Goal: Task Accomplishment & Management: Complete application form

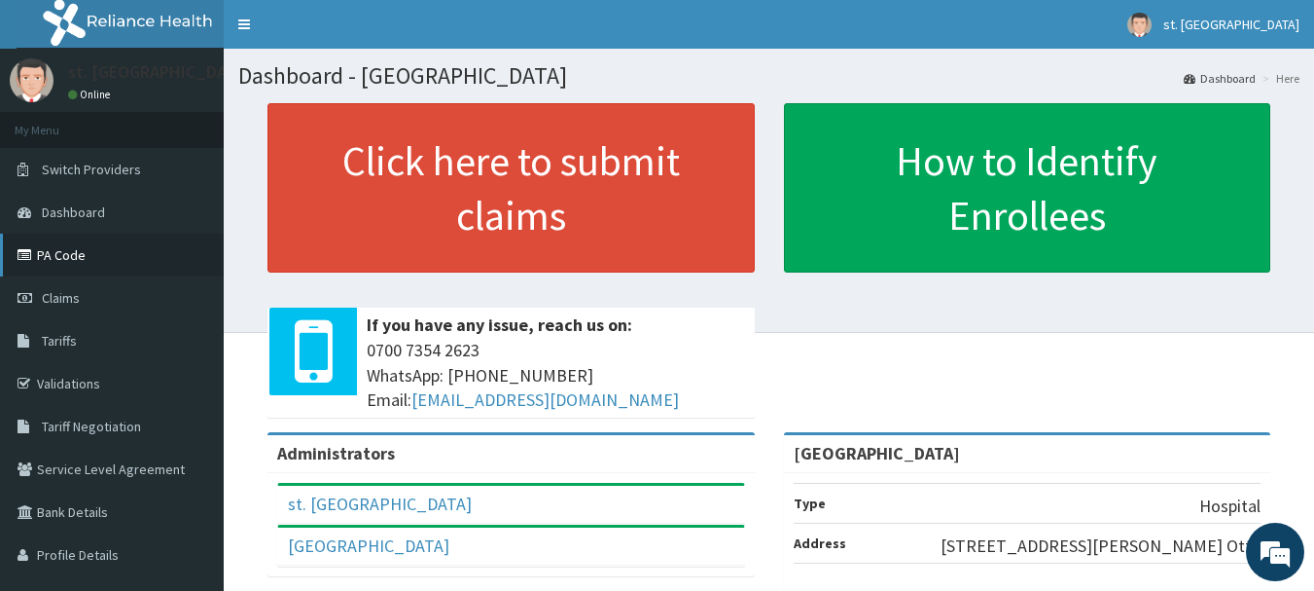
click at [70, 255] on link "PA Code" at bounding box center [112, 255] width 224 height 43
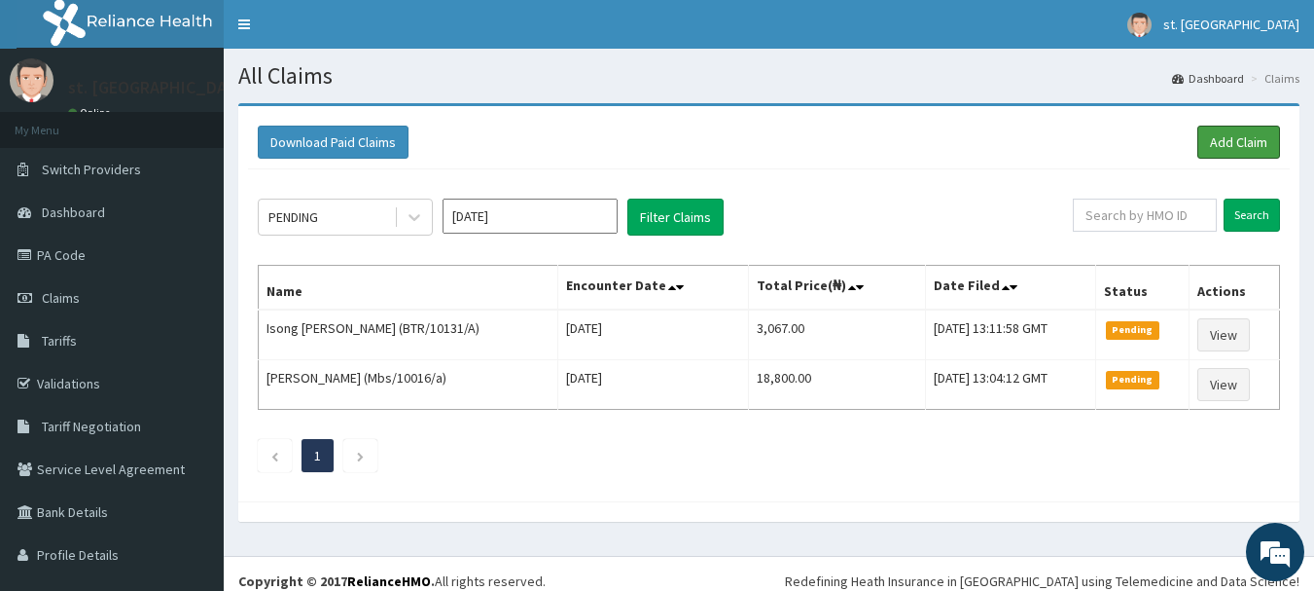
click at [1210, 135] on link "Add Claim" at bounding box center [1239, 142] width 83 height 33
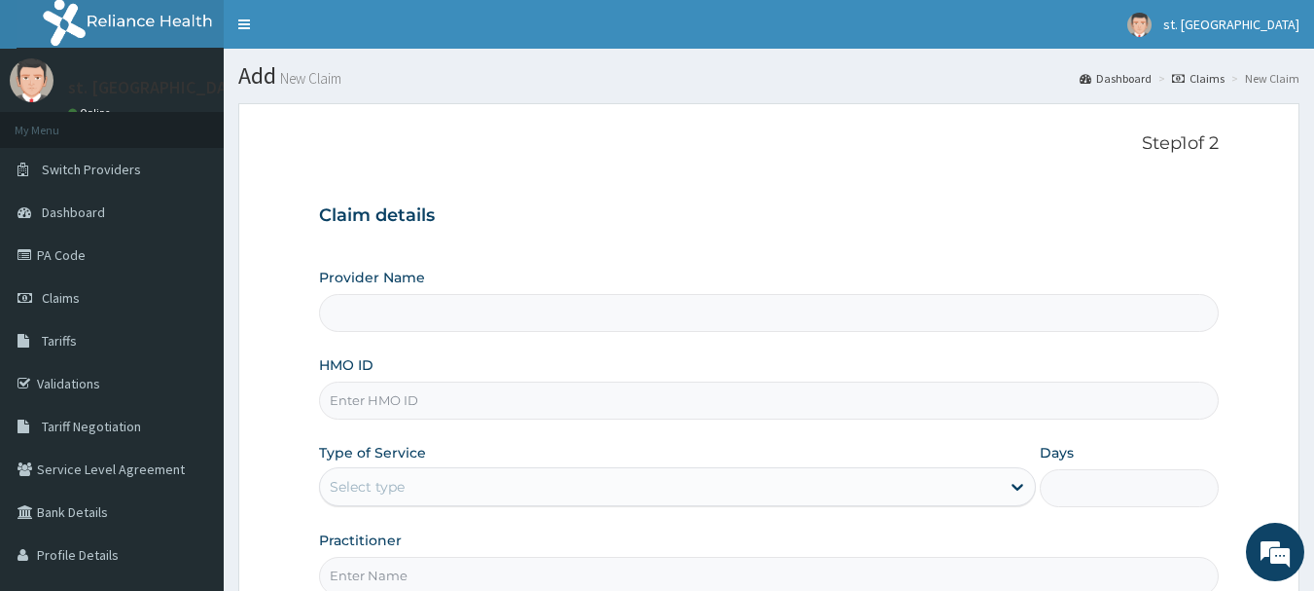
click at [349, 389] on input "HMO ID" at bounding box center [769, 400] width 901 height 38
type input "St. Shiloh Medical Centre"
paste input "Oht/11272/a"
type input "Oht/11272/a"
click at [386, 493] on div "Select type" at bounding box center [367, 486] width 75 height 19
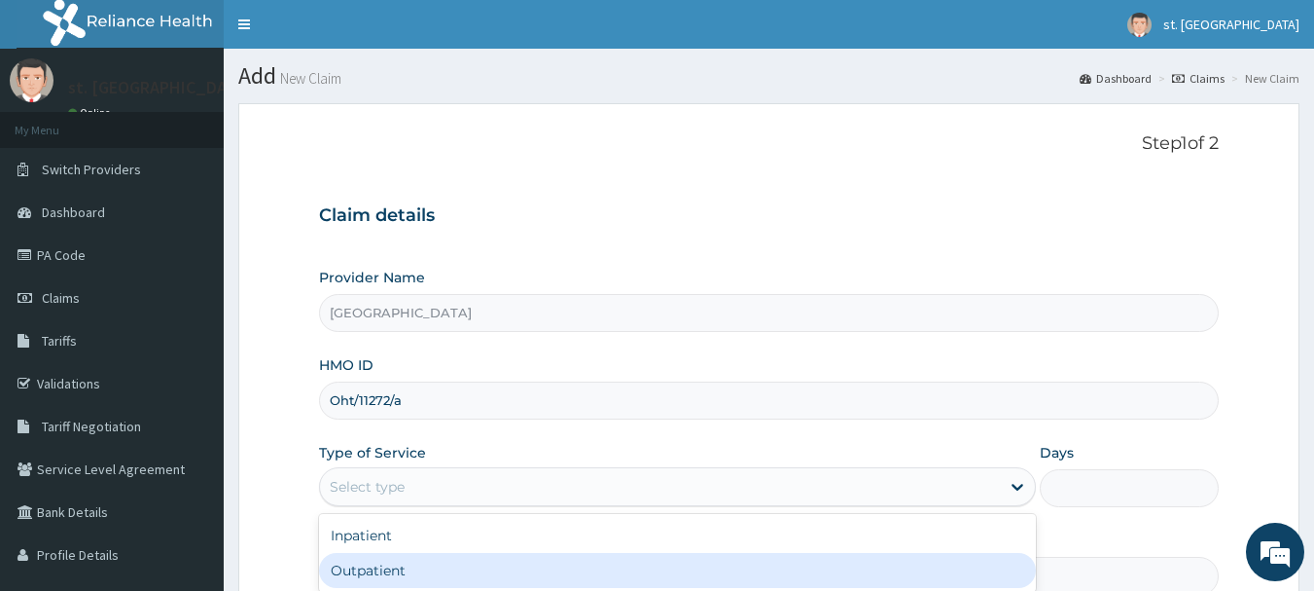
click at [370, 569] on div "Outpatient" at bounding box center [677, 570] width 717 height 35
type input "1"
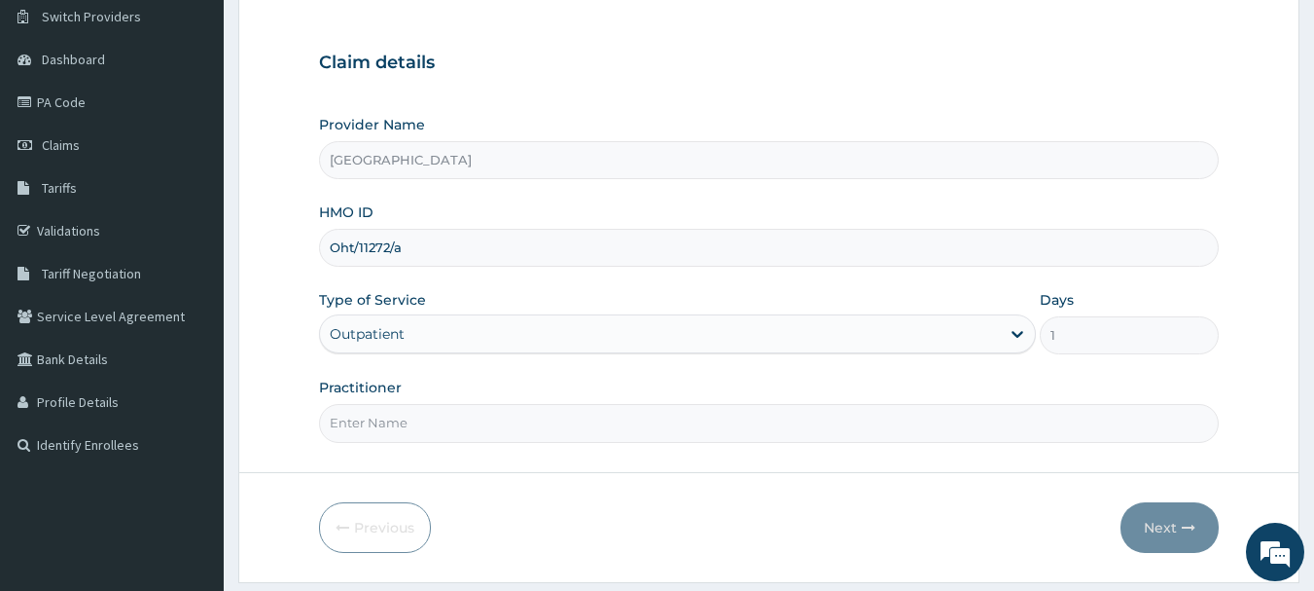
scroll to position [174, 0]
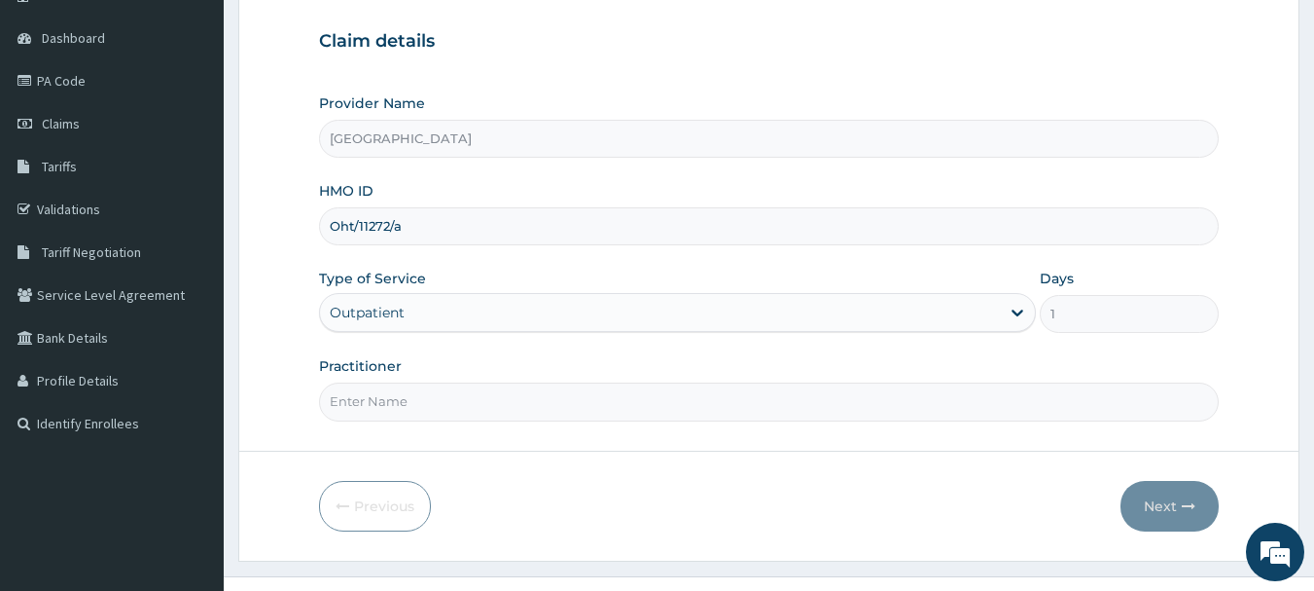
click at [517, 391] on input "Practitioner" at bounding box center [769, 401] width 901 height 38
type input "DR OLUFUNSO"
click at [1171, 510] on button "Next" at bounding box center [1170, 506] width 98 height 51
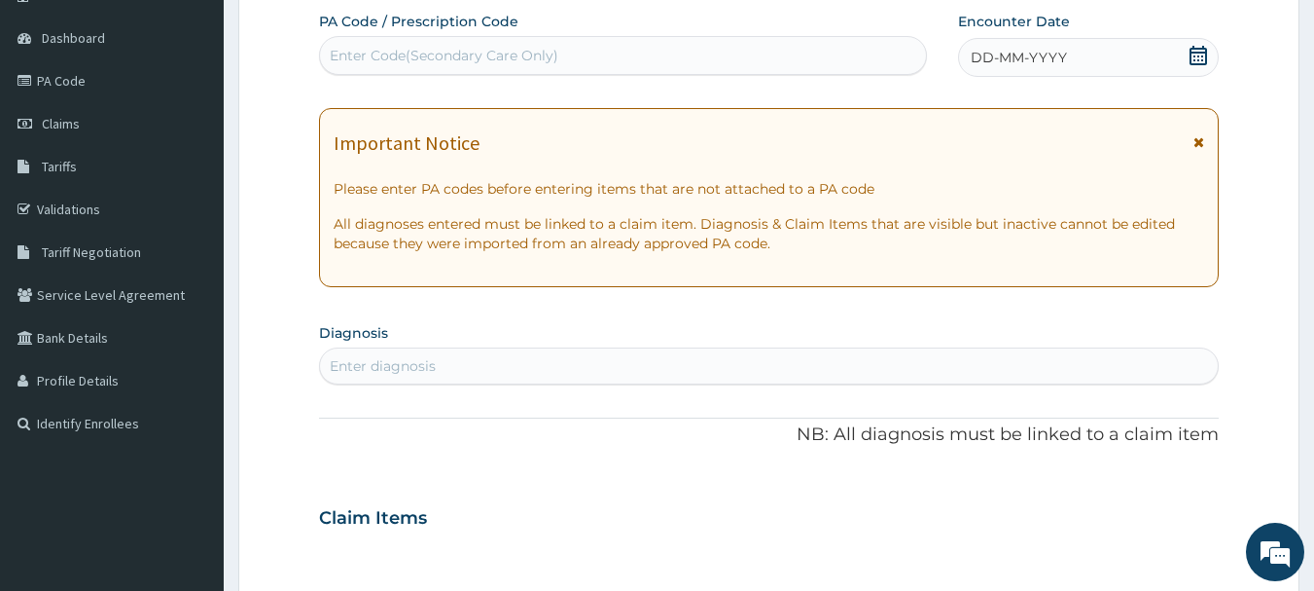
click at [1141, 404] on div "PA Code / Prescription Code Enter Code(Secondary Care Only) Encounter Date DD-M…" at bounding box center [769, 515] width 901 height 1007
click at [537, 62] on div "Enter Code(Secondary Care Only)" at bounding box center [623, 55] width 607 height 31
click at [537, 62] on div "Enter Code(Secondary Care Only)" at bounding box center [444, 55] width 229 height 19
paste input "PA/BA61F8"
type input "PA/BA61F8"
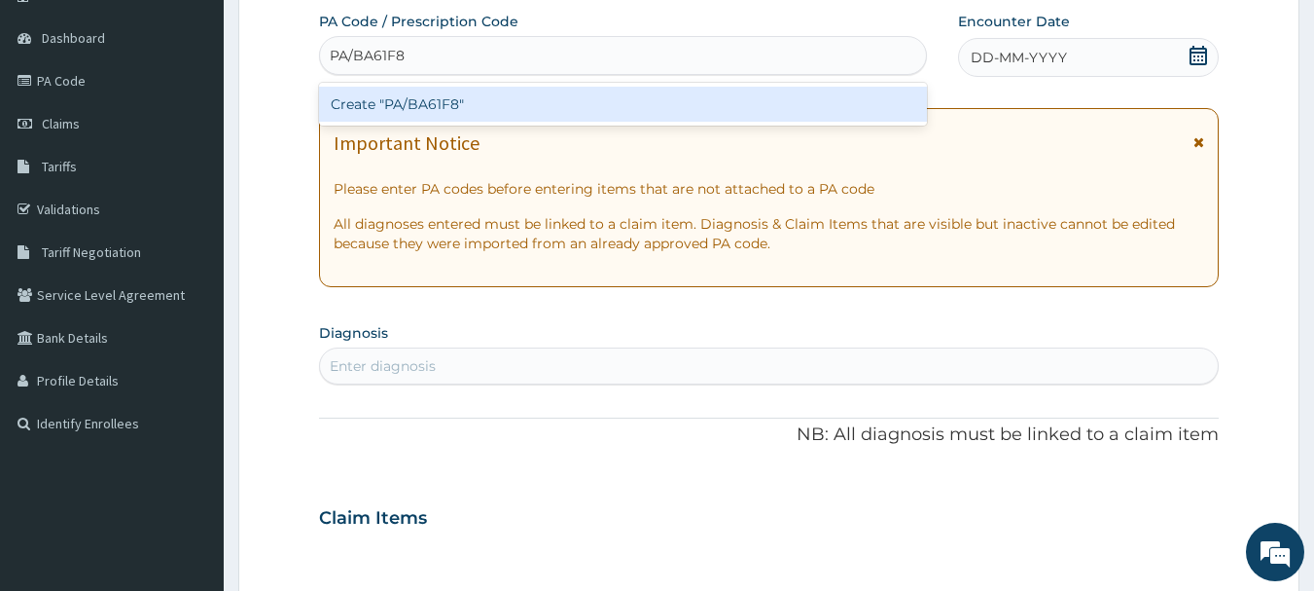
click at [438, 98] on div "Create "PA/BA61F8"" at bounding box center [623, 104] width 609 height 35
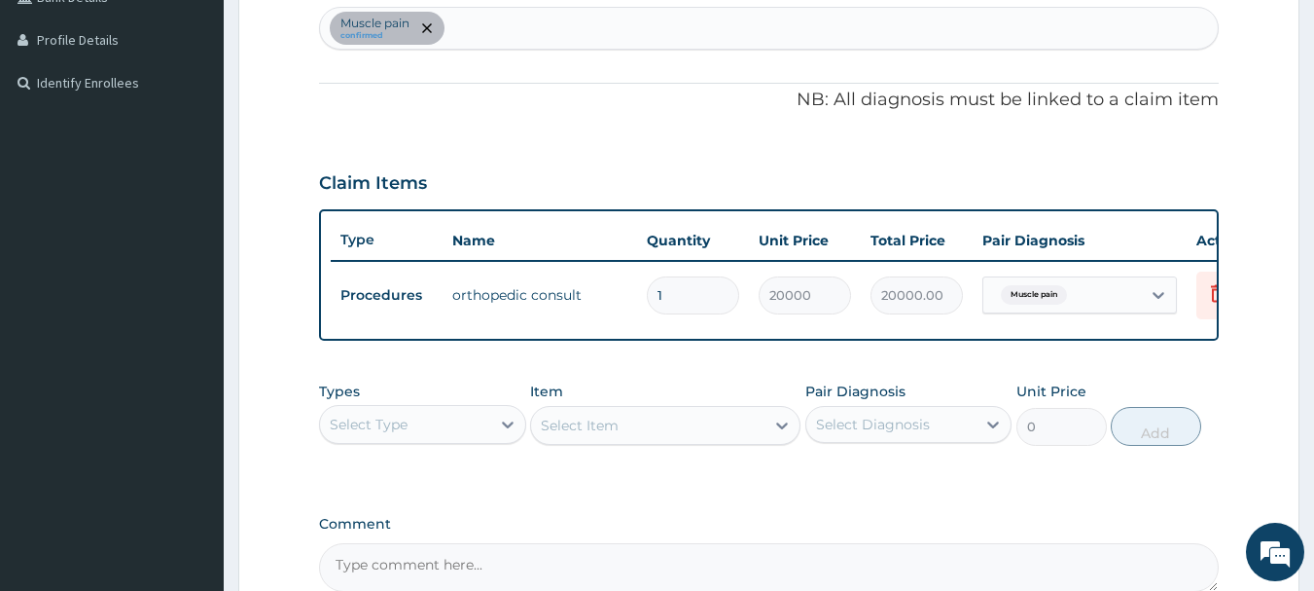
scroll to position [267, 0]
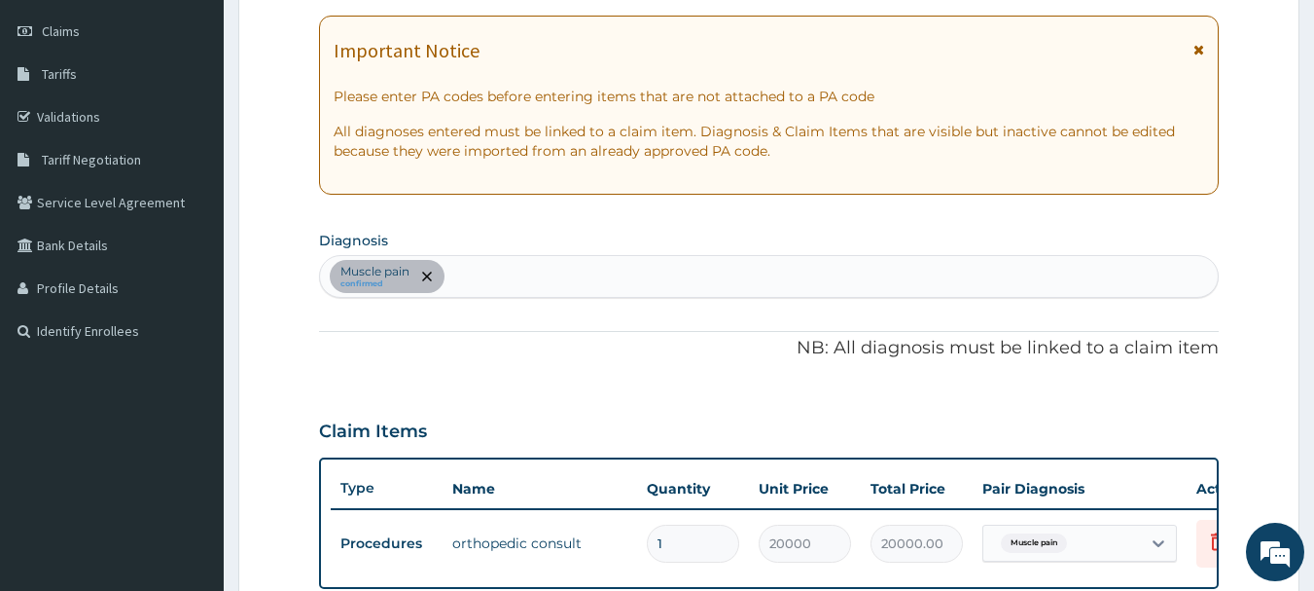
click at [506, 262] on div "Muscle pain confirmed" at bounding box center [769, 276] width 899 height 41
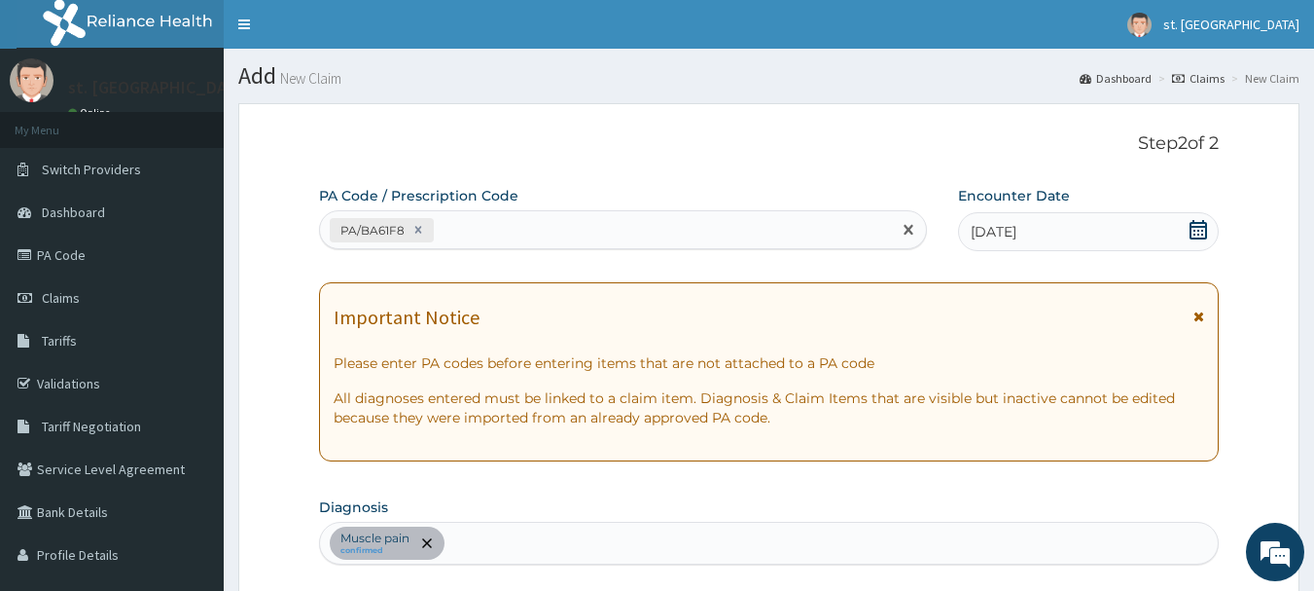
click at [517, 238] on div "PA/BA61F8" at bounding box center [606, 230] width 572 height 32
paste input "PA/C0E37B"
type input "PA/C0E37B"
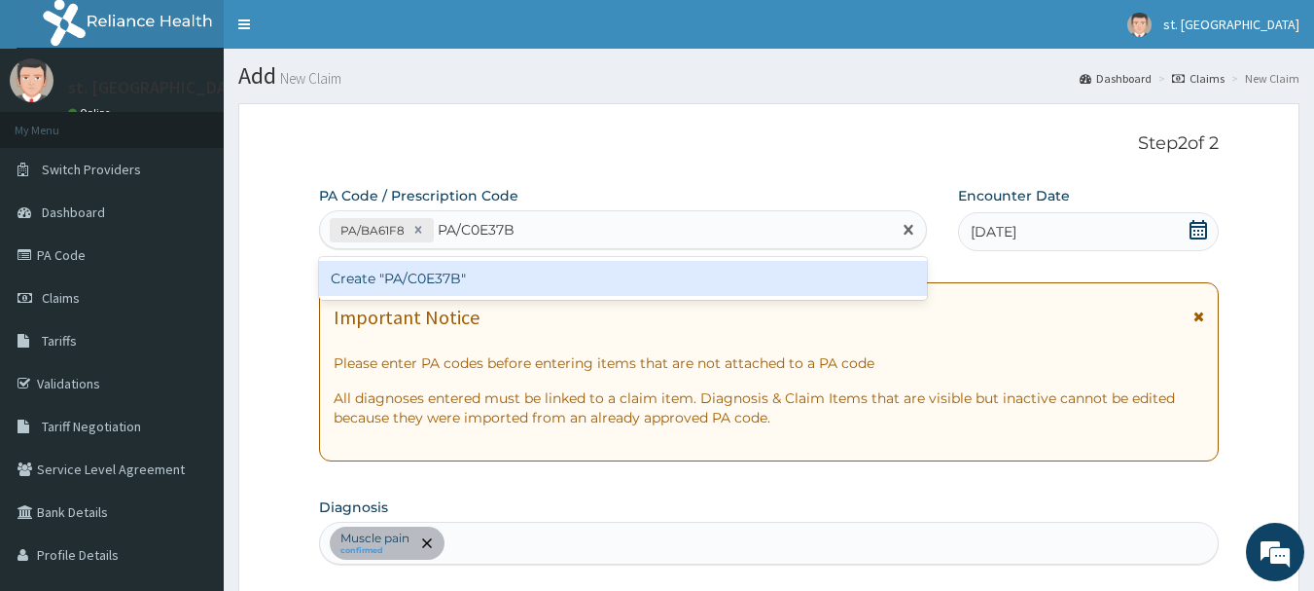
click at [493, 267] on div "Create "PA/C0E37B"" at bounding box center [623, 278] width 609 height 35
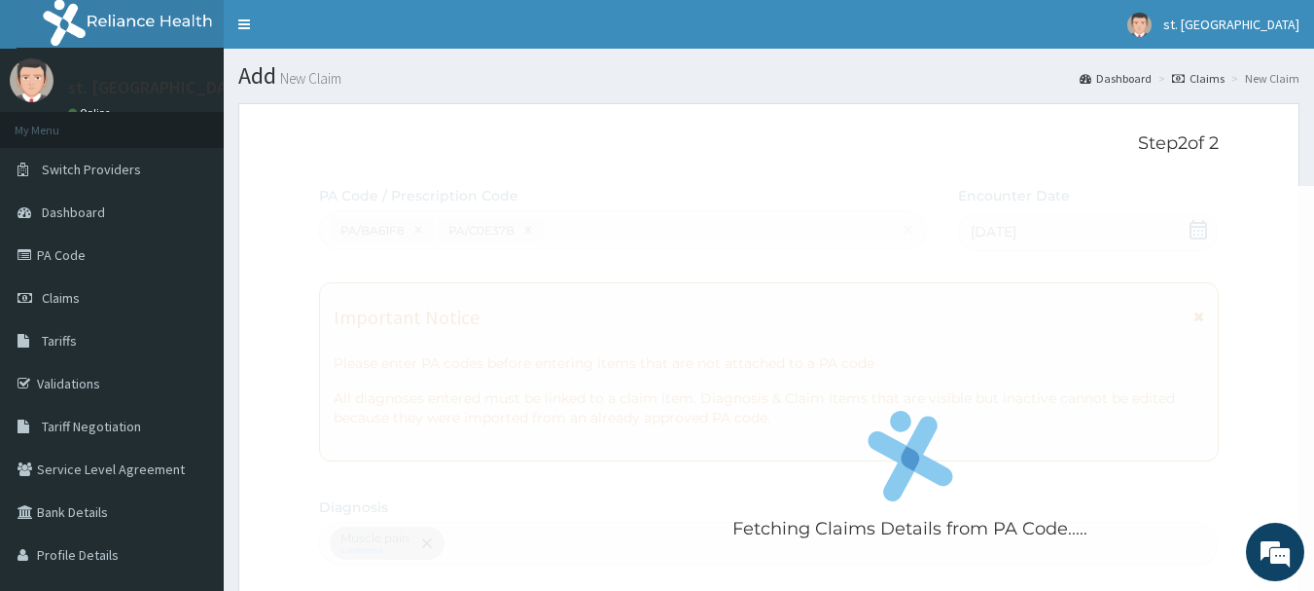
click at [493, 267] on div "Fetching Claims Details from PA Code....." at bounding box center [910, 481] width 1183 height 591
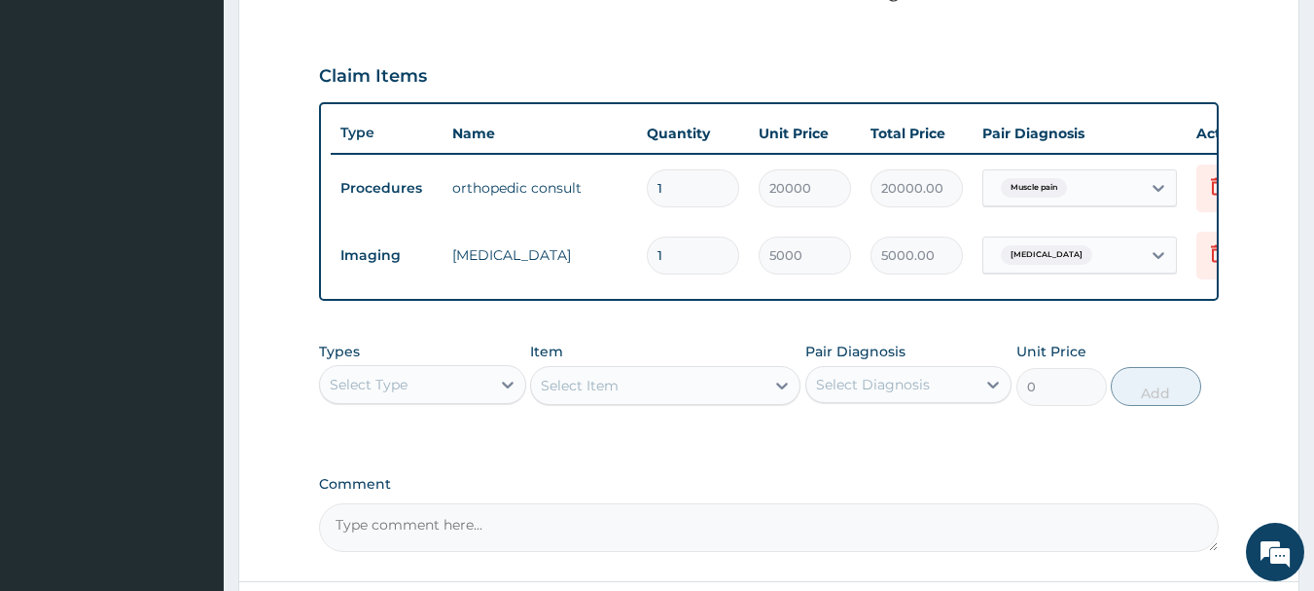
scroll to position [802, 0]
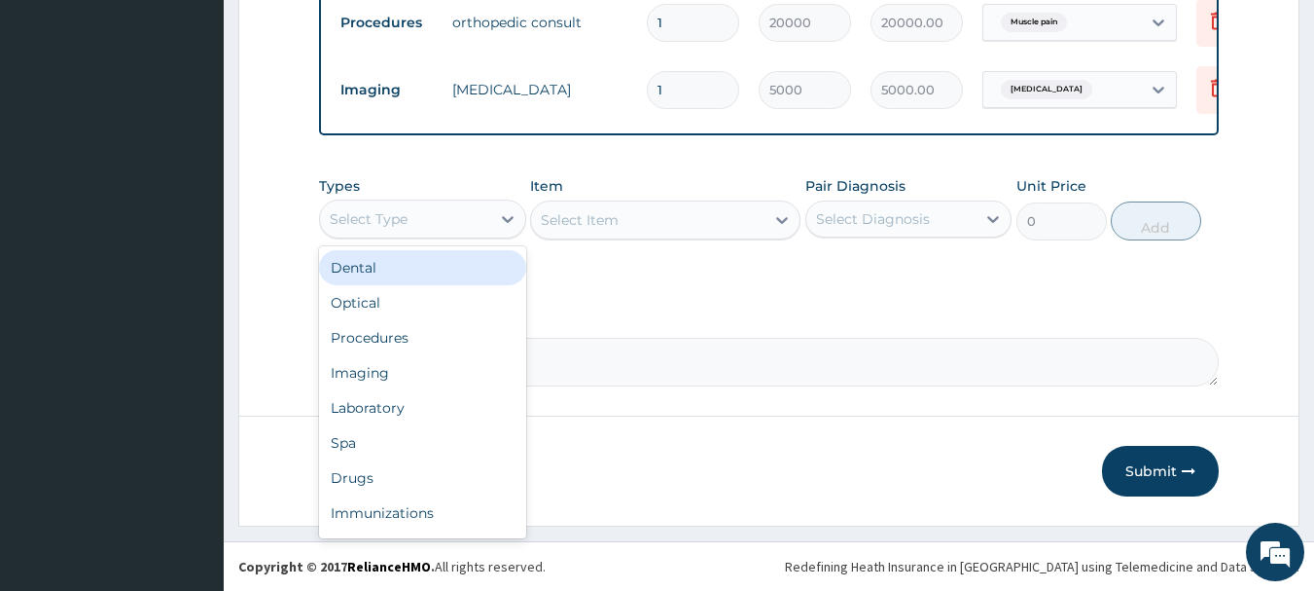
click at [405, 201] on div "Select Type" at bounding box center [422, 218] width 207 height 39
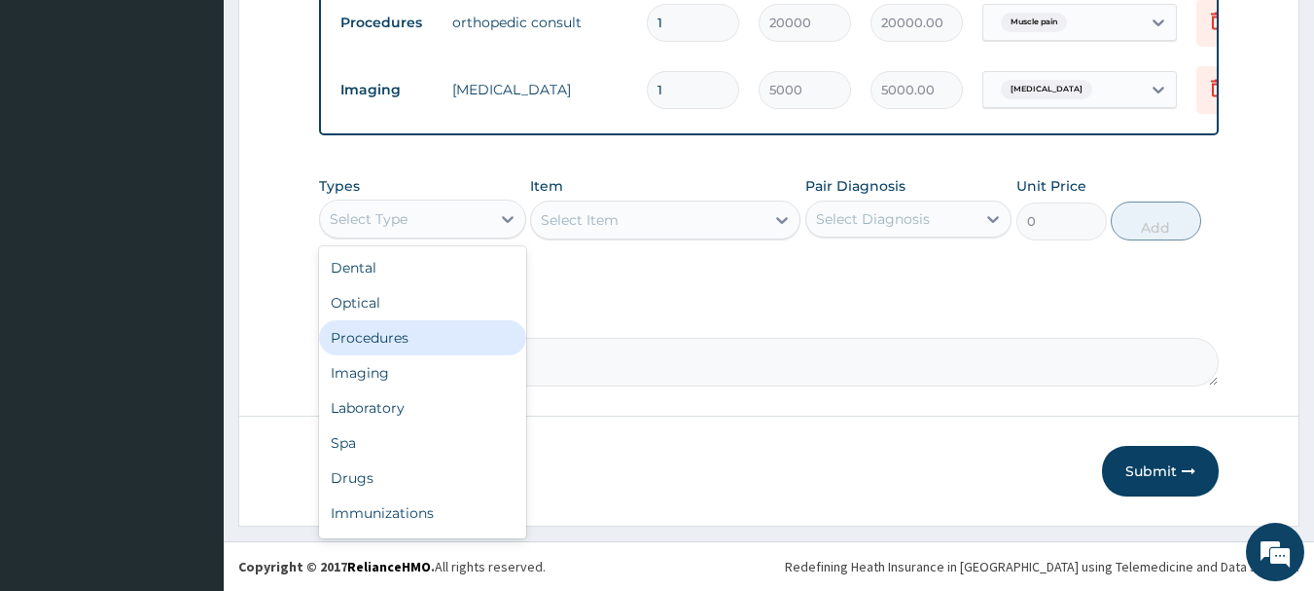
click at [501, 339] on div "Procedures" at bounding box center [422, 337] width 207 height 35
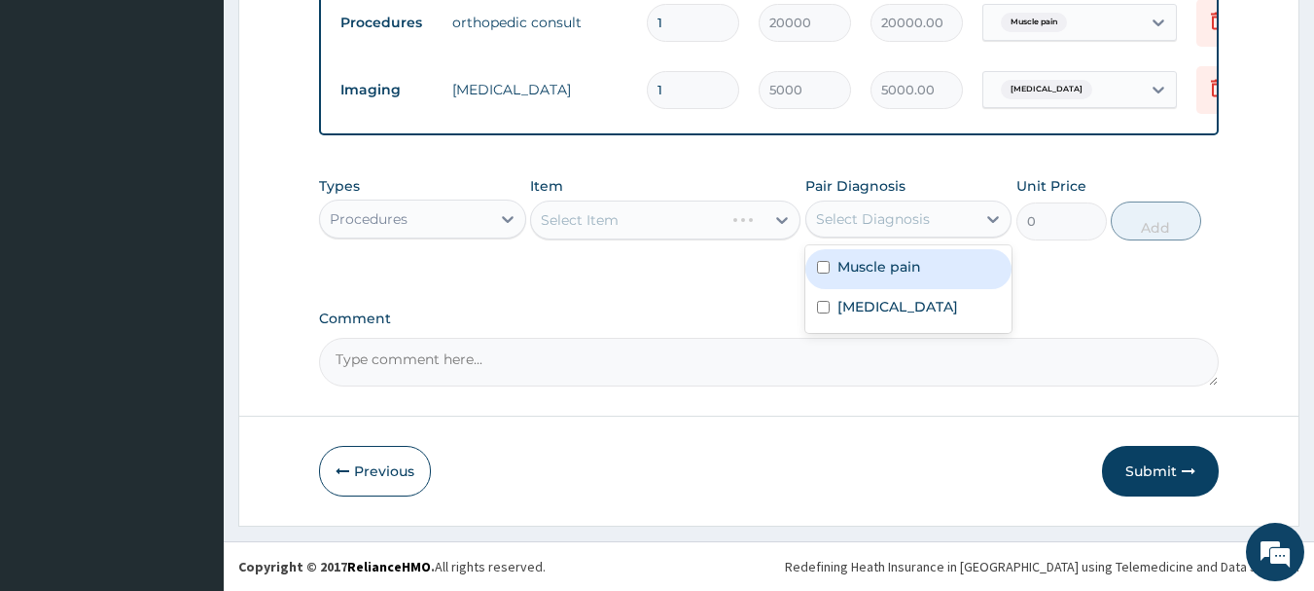
click at [839, 226] on div "Select Diagnosis" at bounding box center [873, 218] width 114 height 19
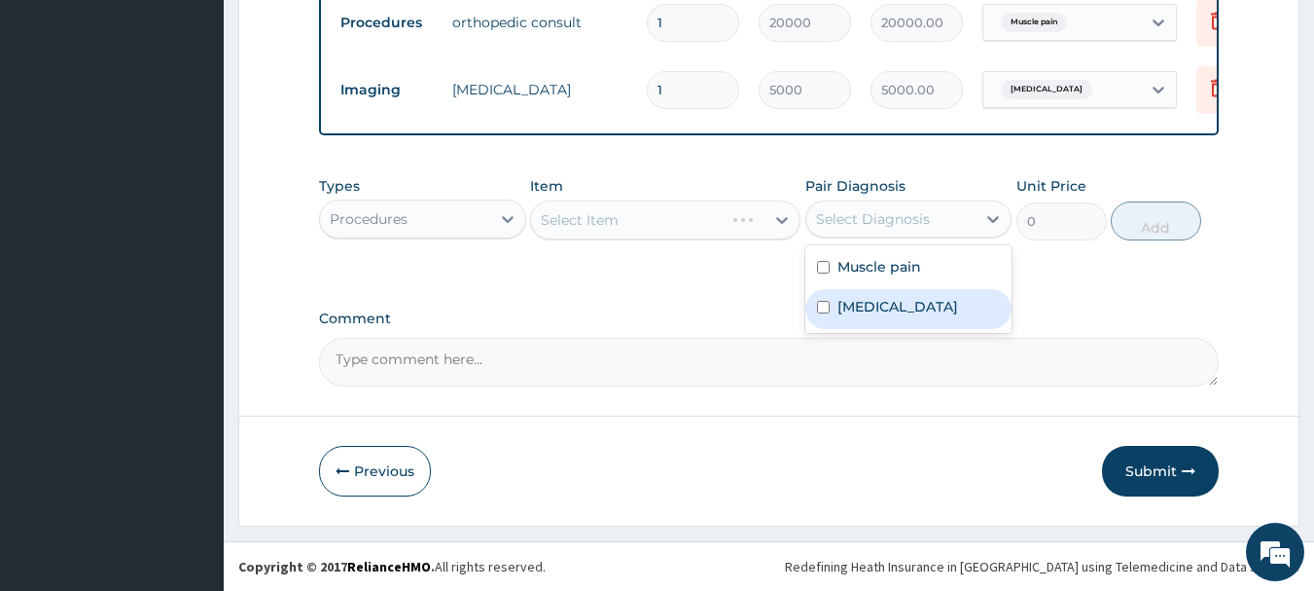
click at [821, 307] on input "checkbox" at bounding box center [823, 307] width 13 height 13
checkbox input "true"
click at [618, 189] on div "Item Select Item" at bounding box center [665, 208] width 270 height 64
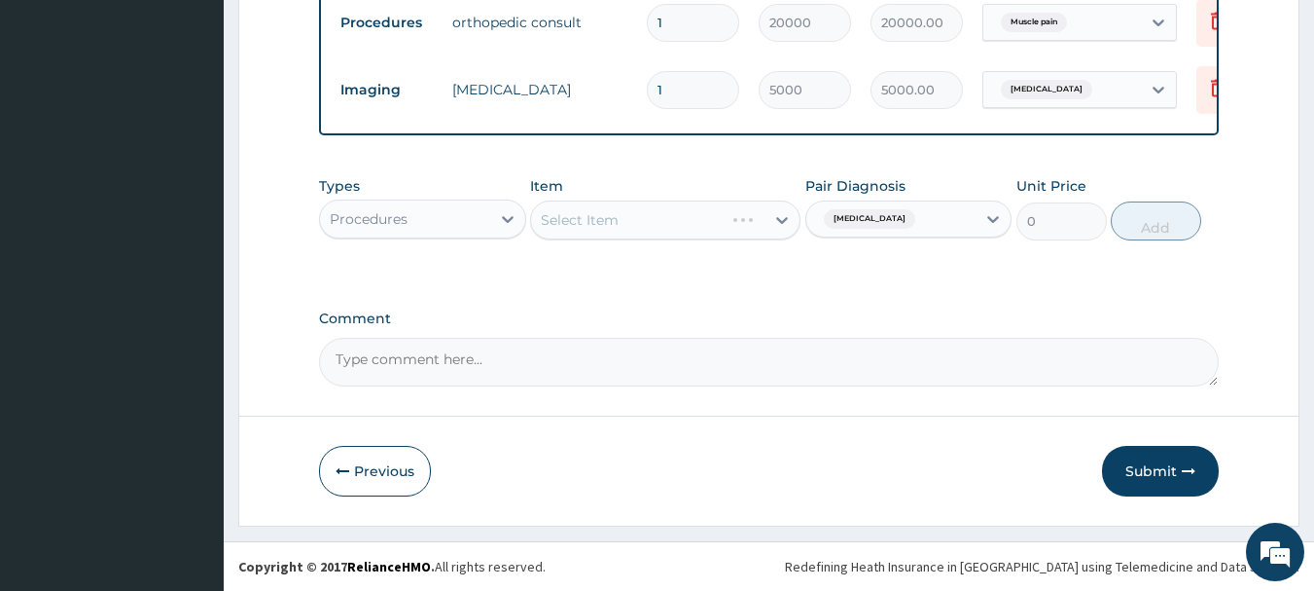
click at [596, 214] on div "Select Item" at bounding box center [665, 219] width 270 height 39
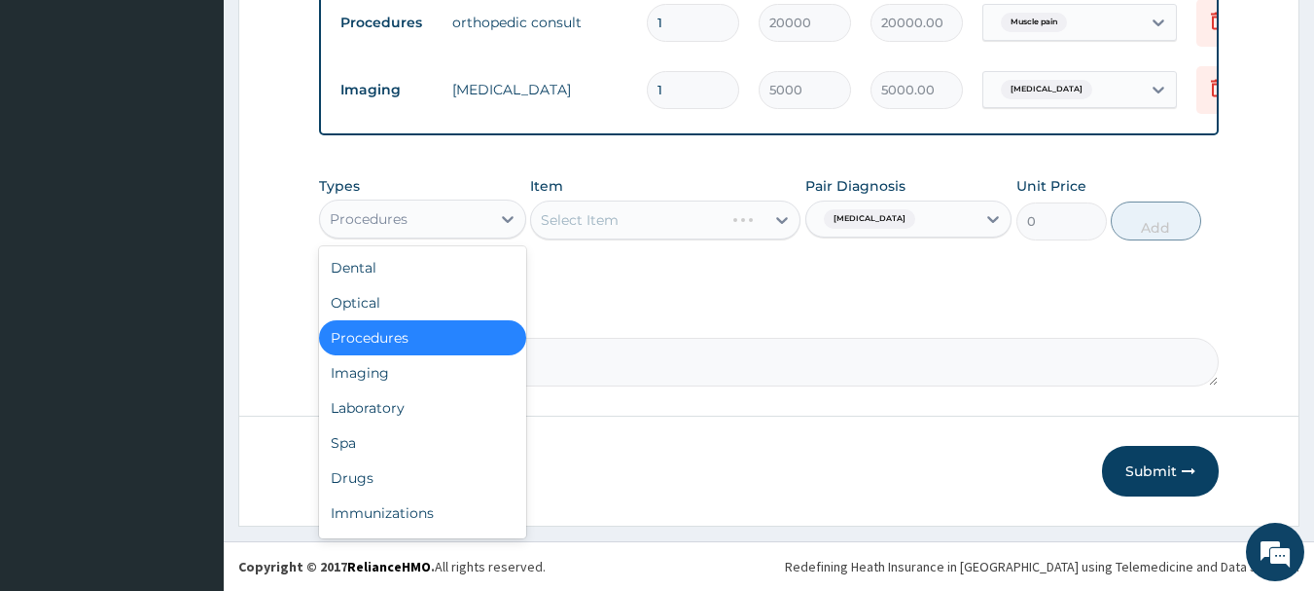
click at [412, 231] on div "Procedures" at bounding box center [405, 218] width 170 height 31
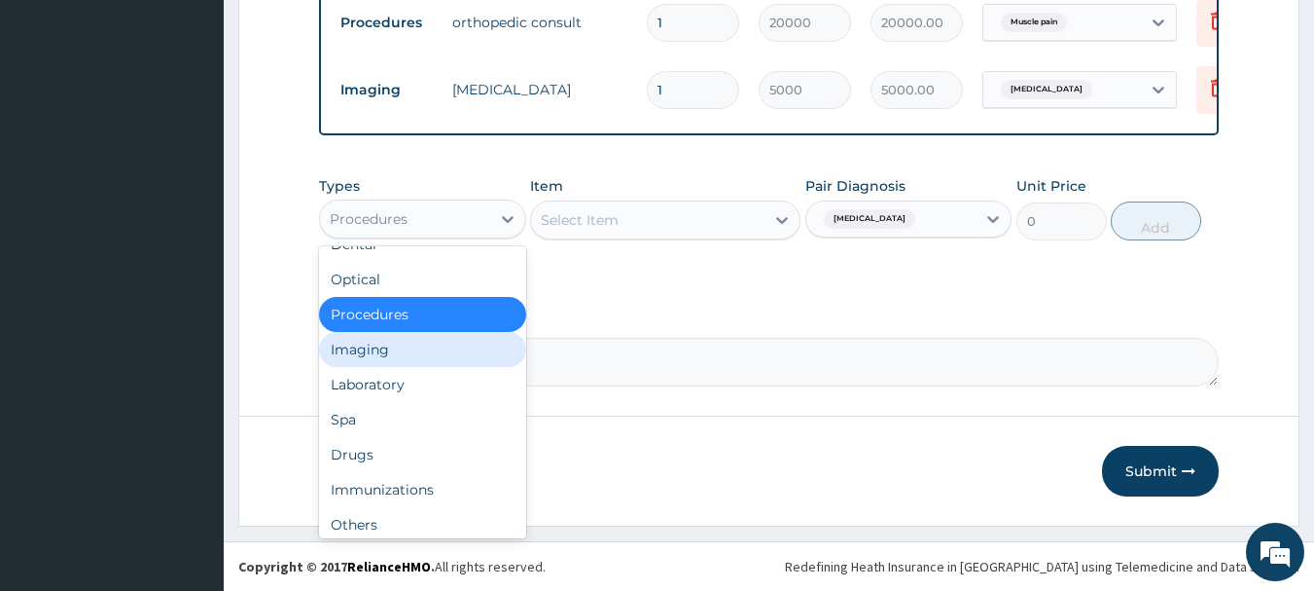
scroll to position [0, 0]
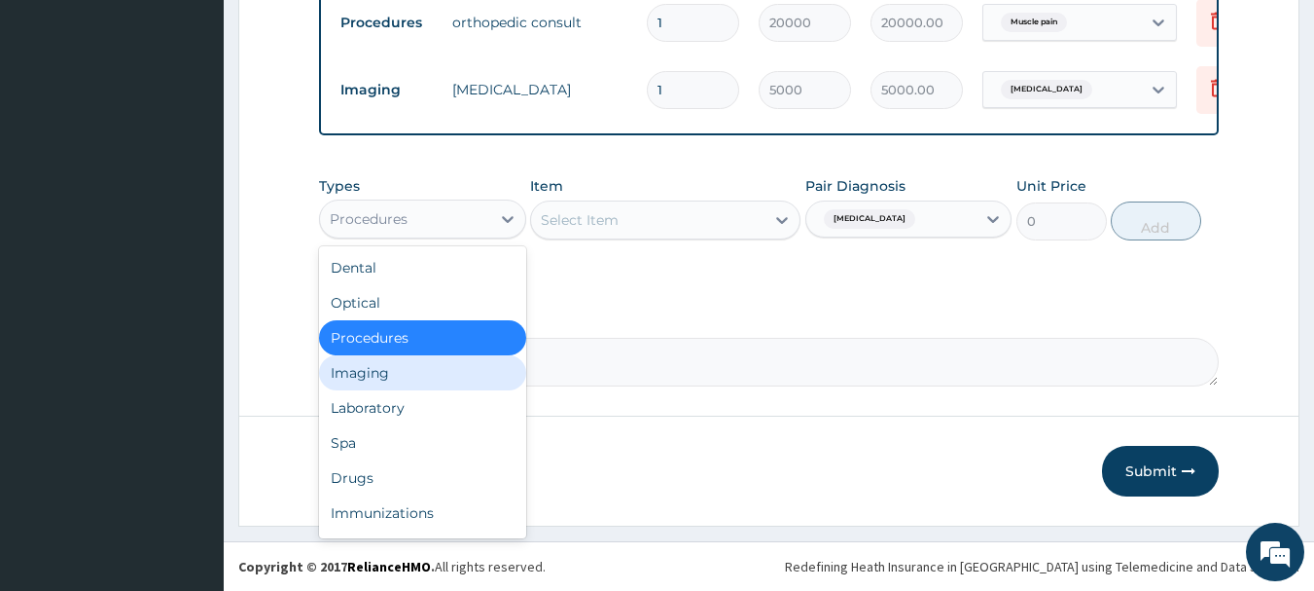
click at [686, 268] on div "Types option Procedures, selected. option Imaging focused, 4 of 10. 10 results …" at bounding box center [769, 222] width 901 height 113
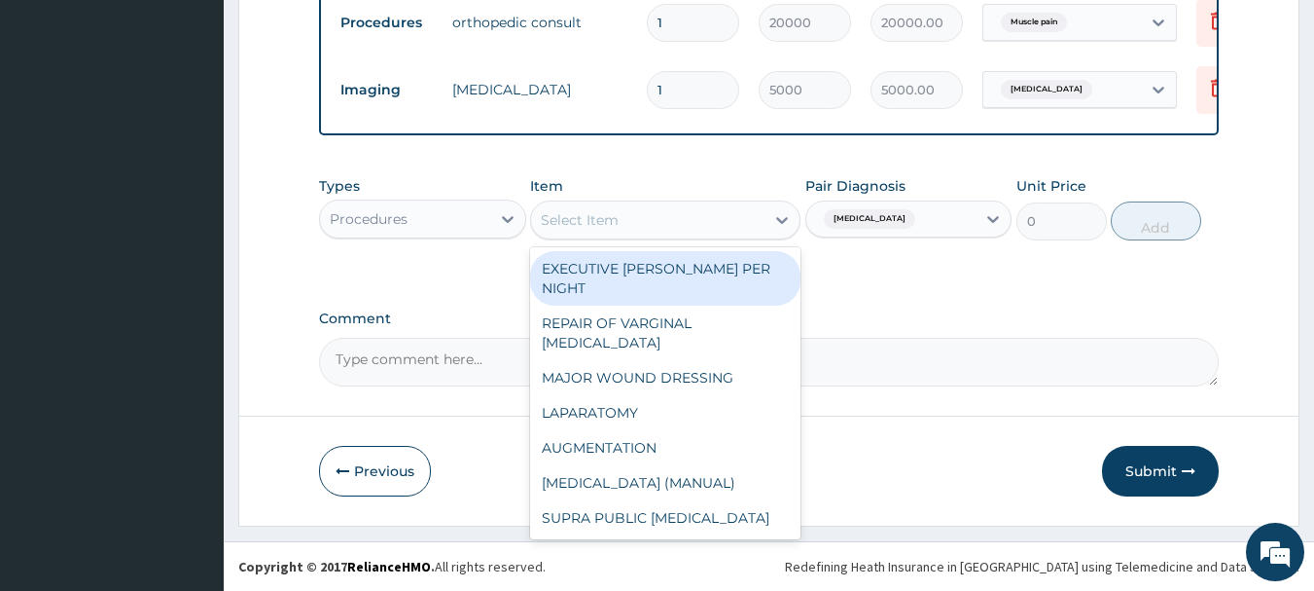
click at [652, 231] on div "Select Item" at bounding box center [648, 219] width 234 height 31
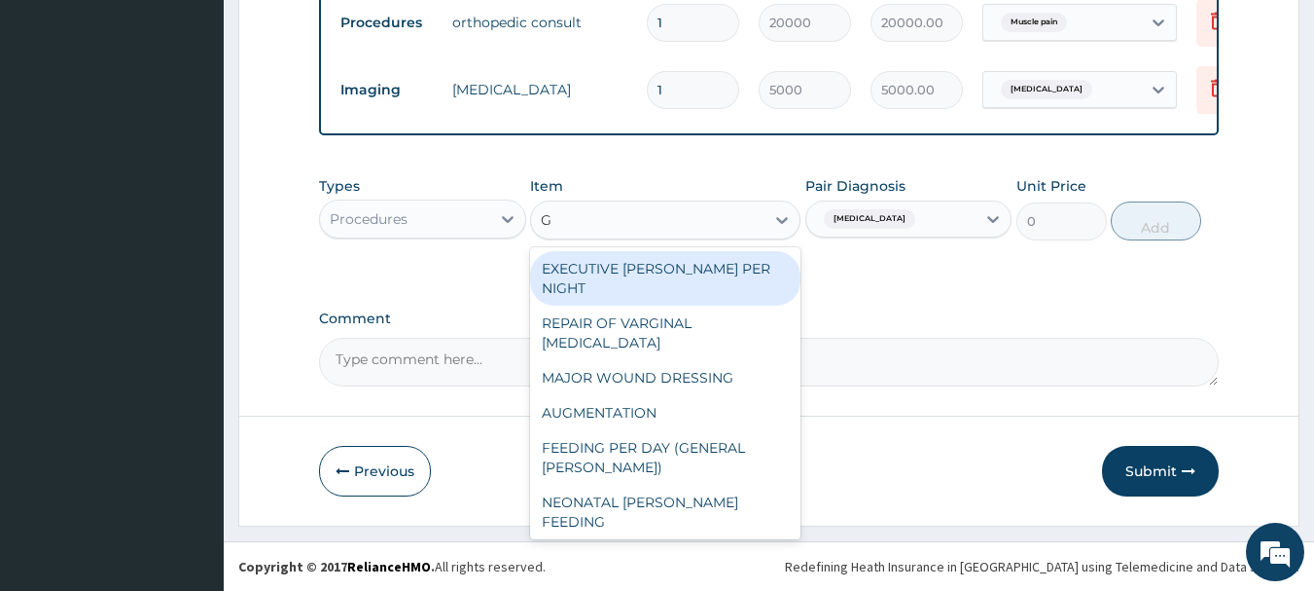
type input "GP"
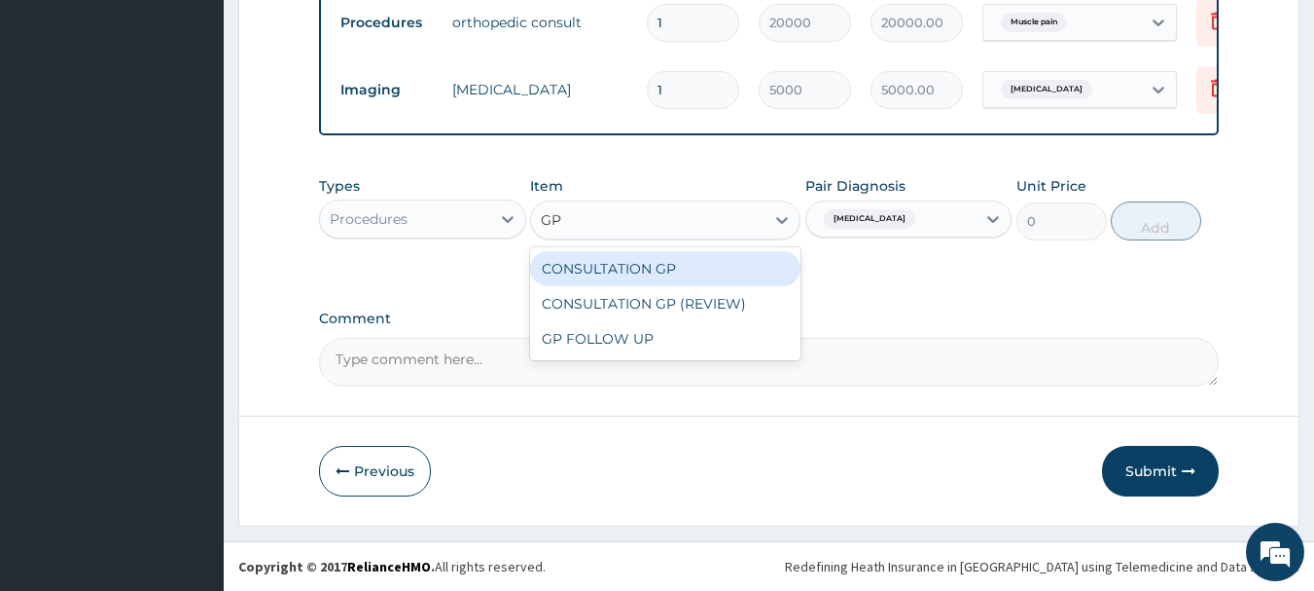
click at [644, 259] on div "CONSULTATION GP" at bounding box center [665, 268] width 270 height 35
type input "2500"
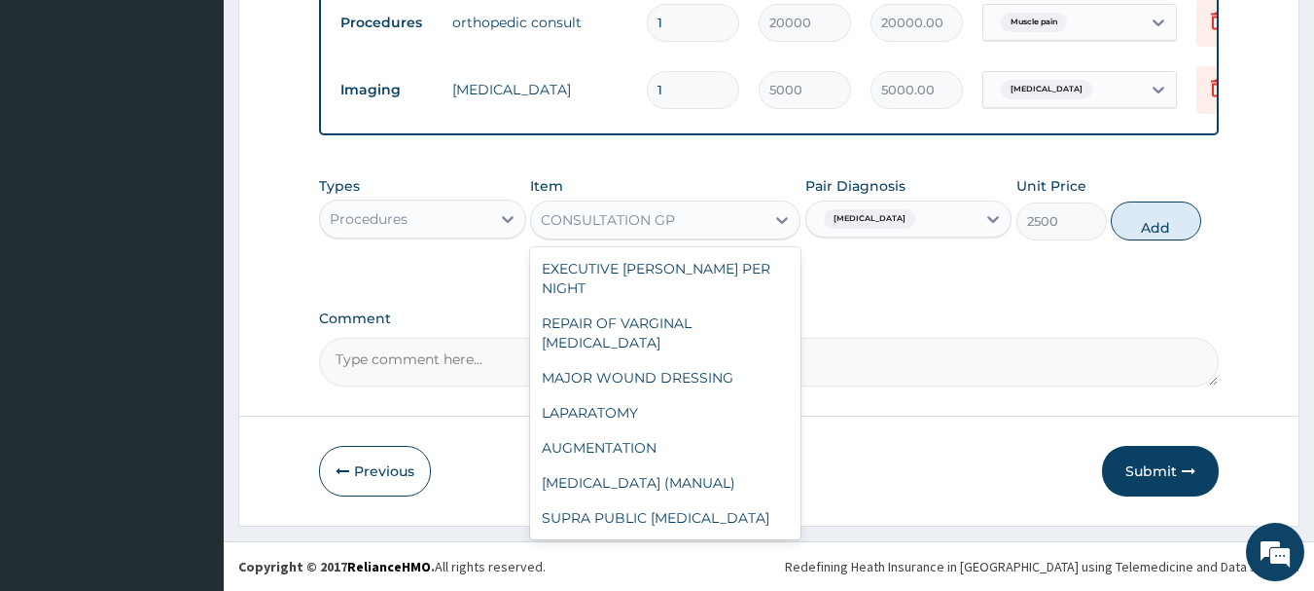
click at [688, 222] on div "CONSULTATION GP" at bounding box center [648, 219] width 234 height 31
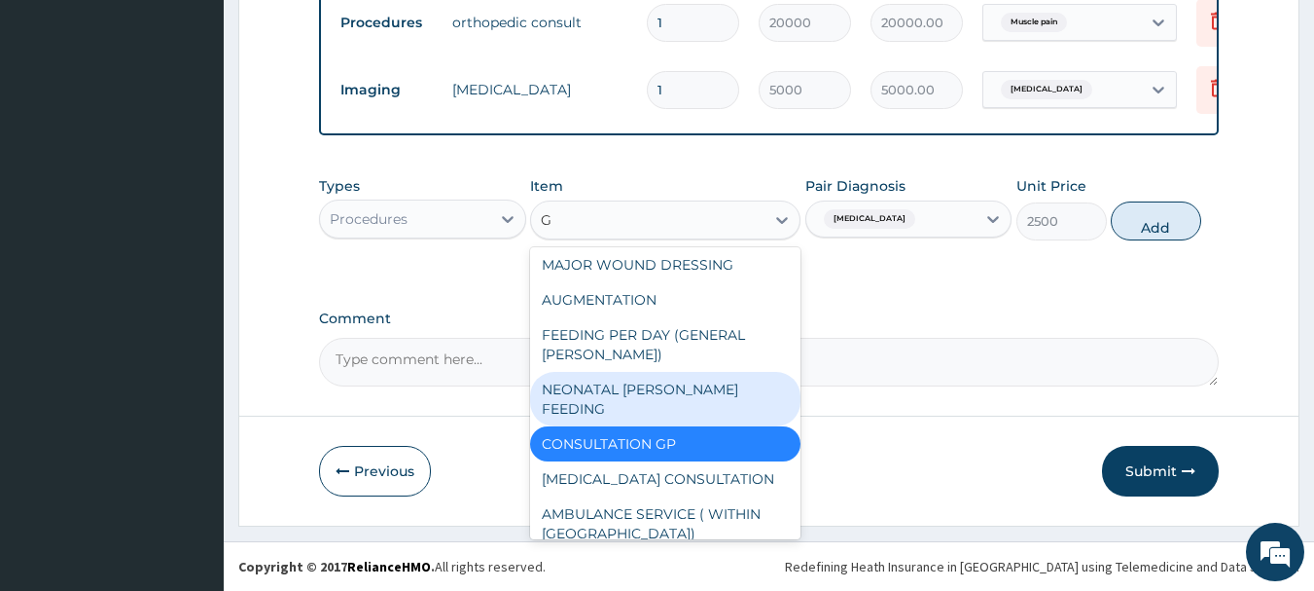
type input "GP"
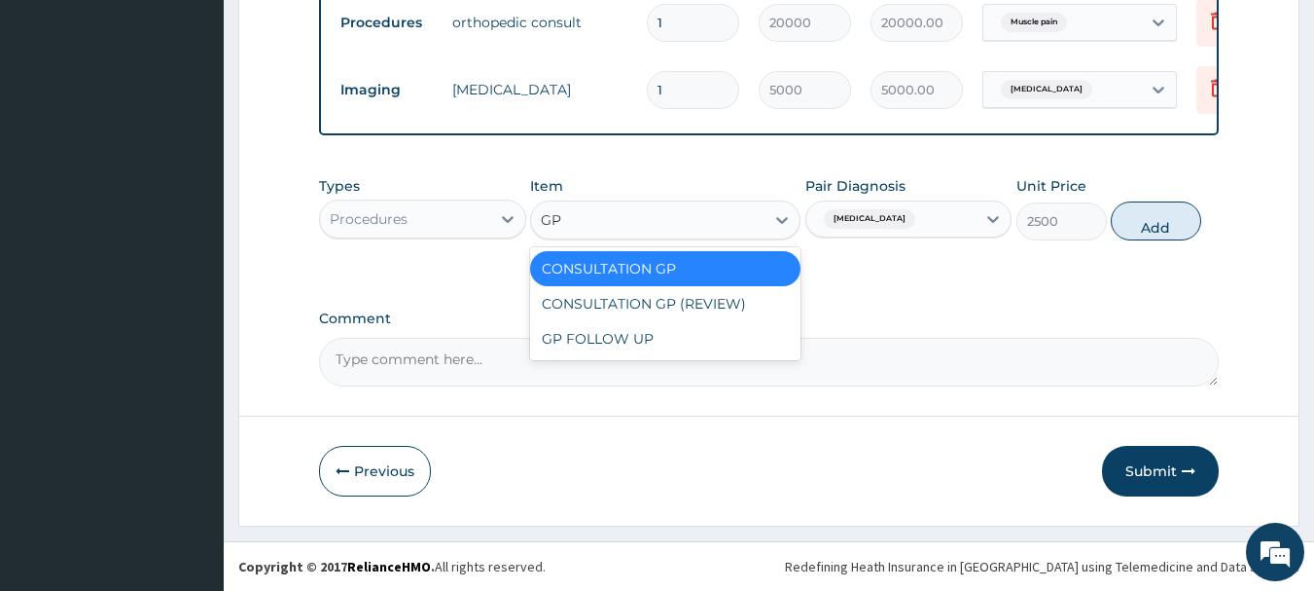
scroll to position [0, 0]
click at [646, 344] on div "GP FOLLOW UP" at bounding box center [665, 338] width 270 height 35
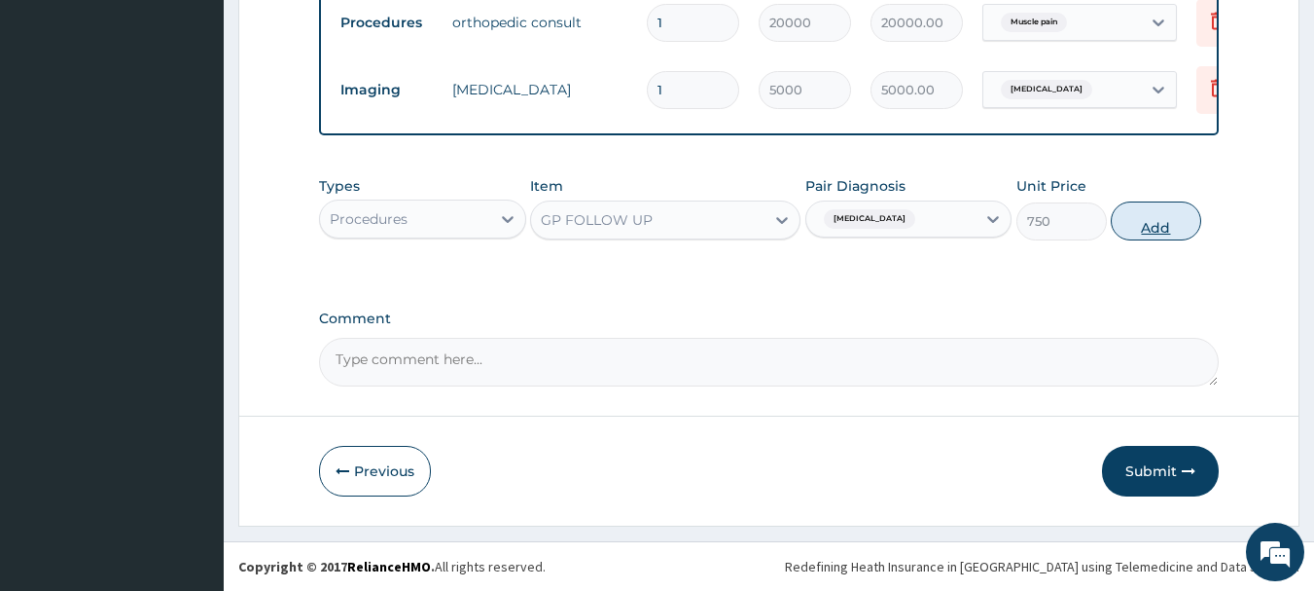
click at [1150, 219] on button "Add" at bounding box center [1156, 220] width 90 height 39
type input "0"
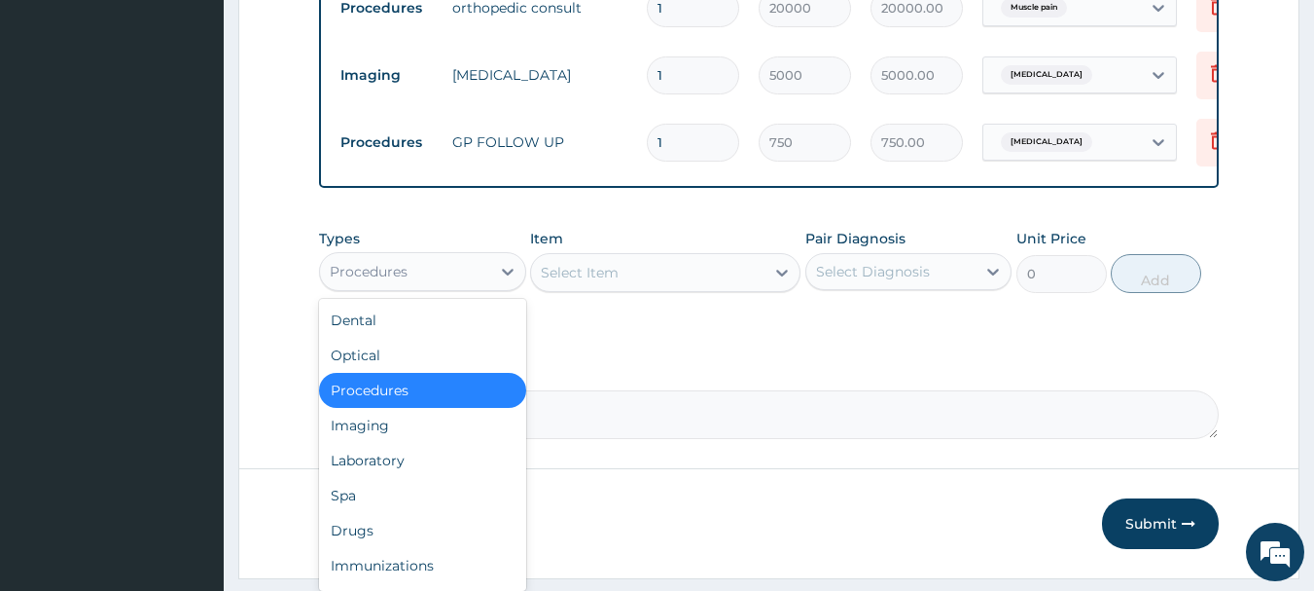
click at [427, 285] on div "Procedures" at bounding box center [405, 271] width 170 height 31
click at [357, 548] on div "Drugs" at bounding box center [422, 530] width 207 height 35
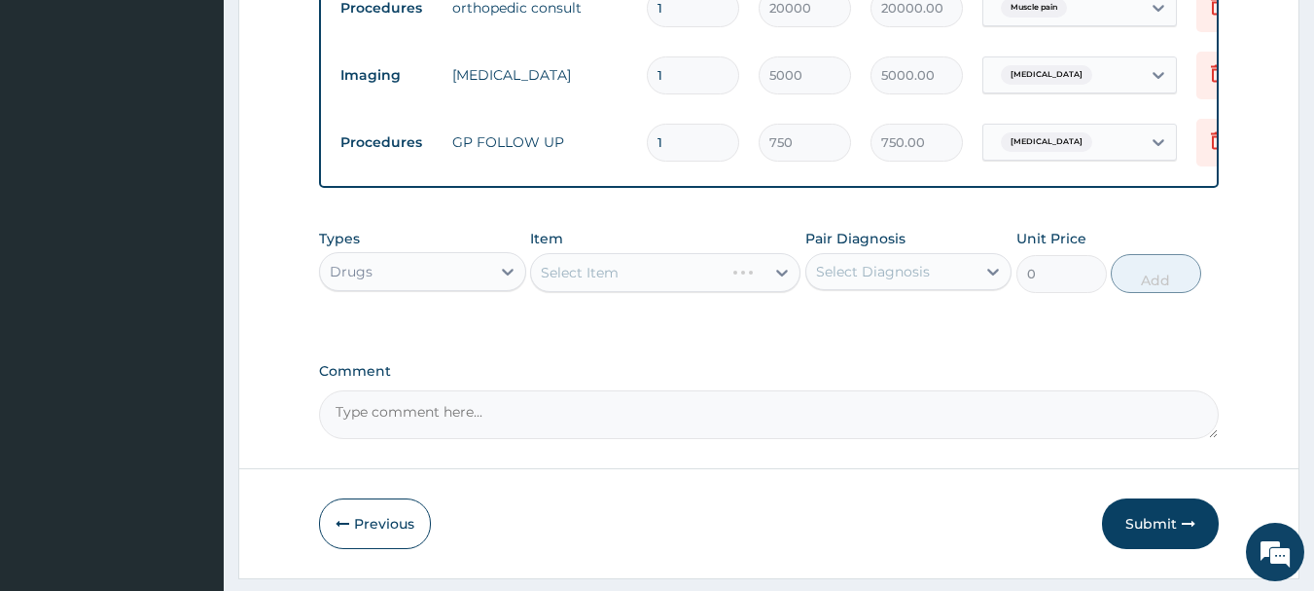
click at [929, 284] on div "Select Diagnosis" at bounding box center [892, 271] width 170 height 31
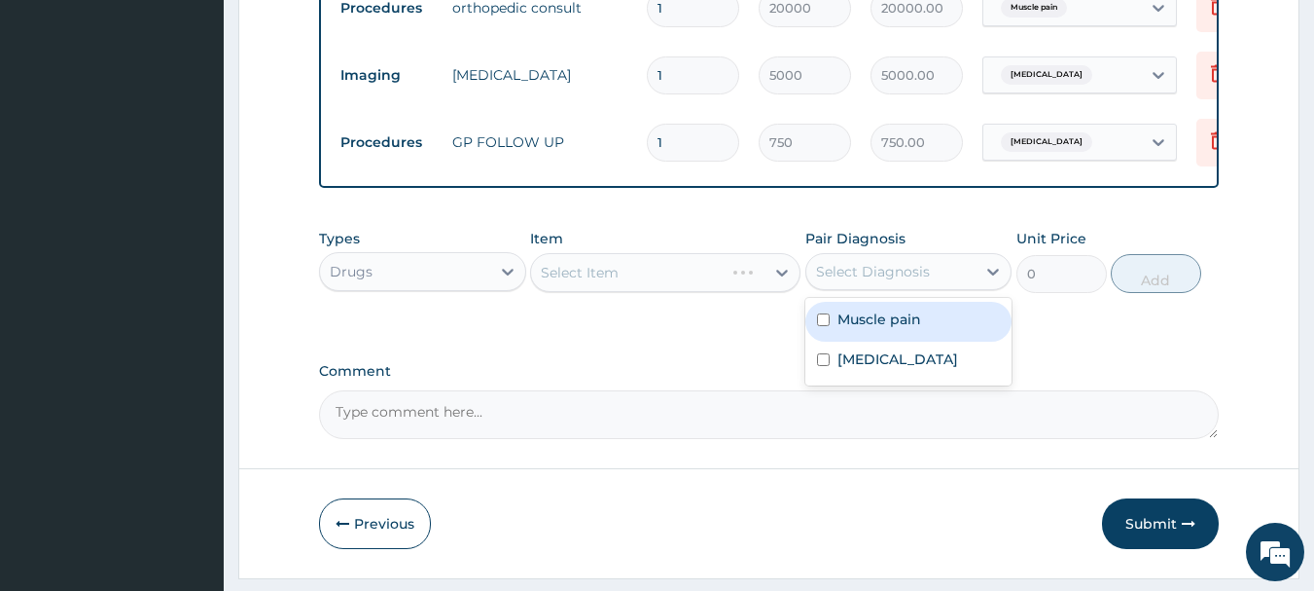
click at [826, 342] on div "Muscle pain" at bounding box center [909, 322] width 207 height 40
checkbox input "true"
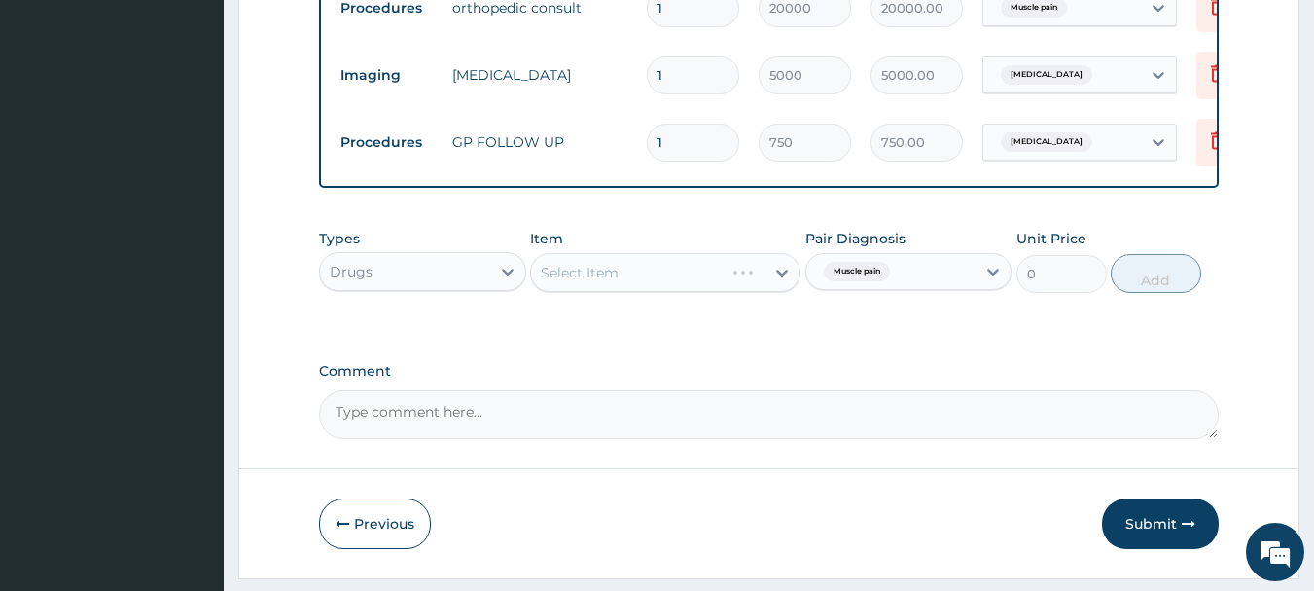
click at [631, 281] on div "Select Item" at bounding box center [665, 272] width 270 height 39
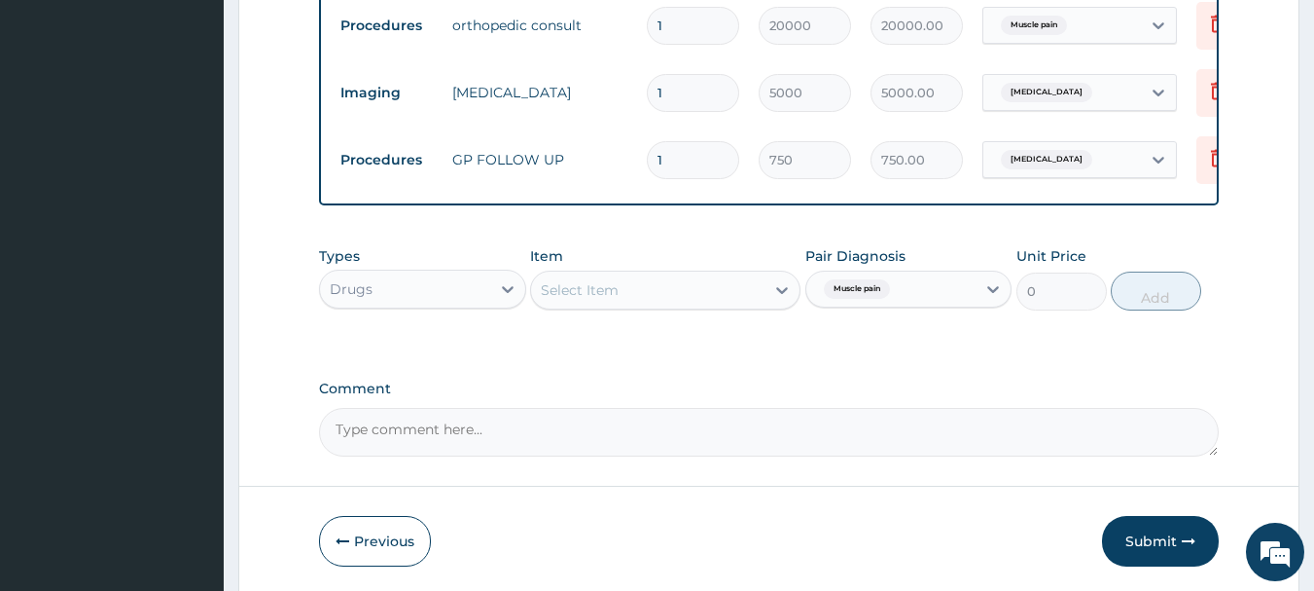
scroll to position [786, 0]
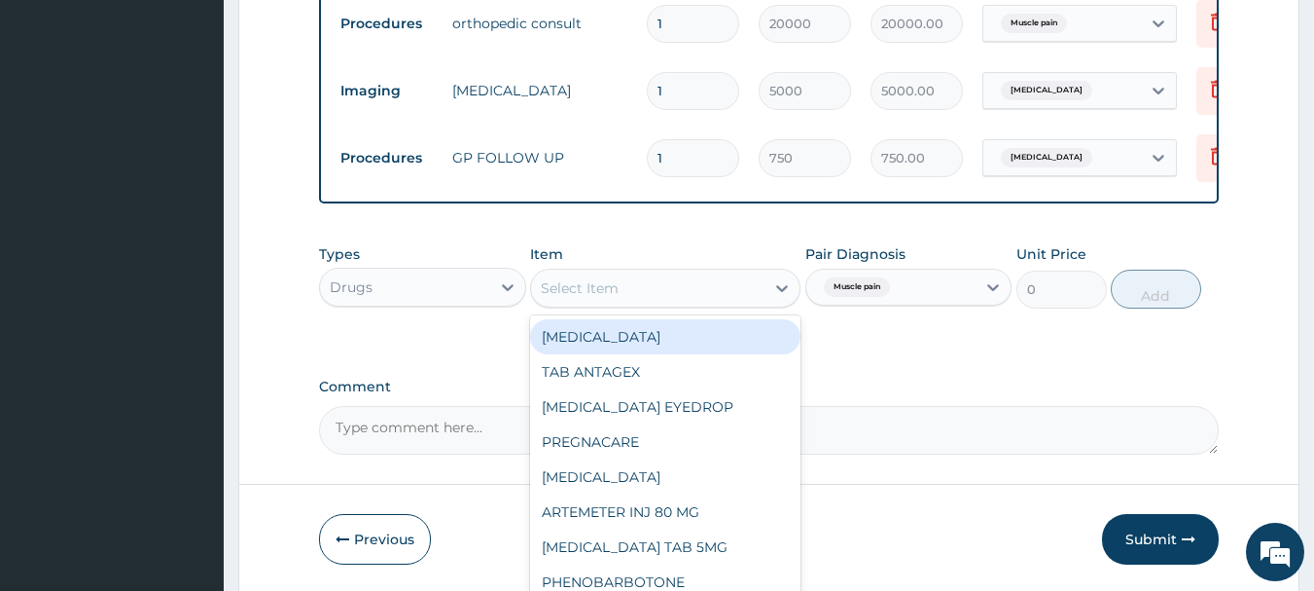
click at [684, 304] on div "Select Item" at bounding box center [648, 287] width 234 height 31
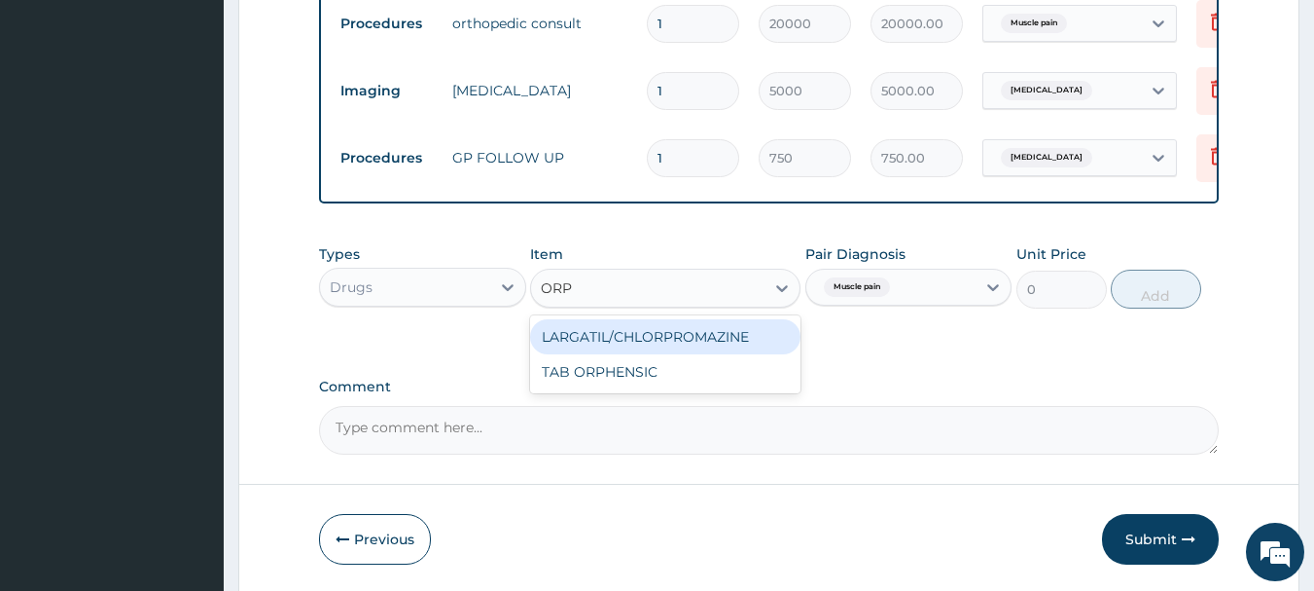
type input "ORPH"
click at [649, 352] on div "TAB ORPHENSIC" at bounding box center [665, 336] width 270 height 35
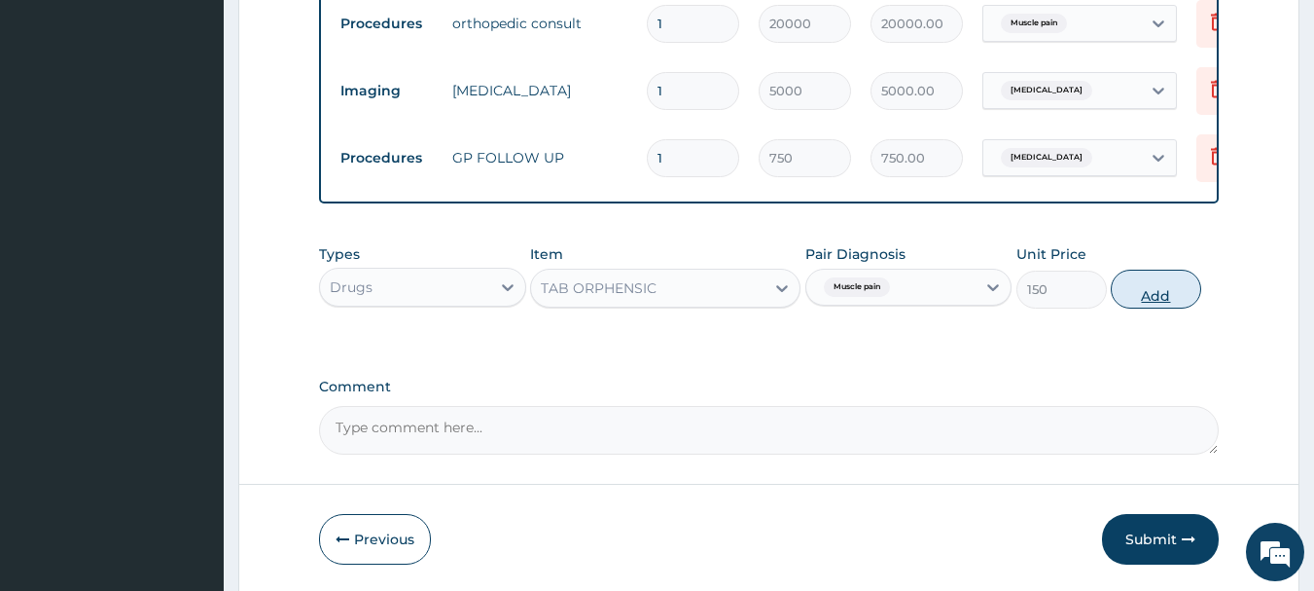
click at [1133, 308] on button "Add" at bounding box center [1156, 289] width 90 height 39
type input "0"
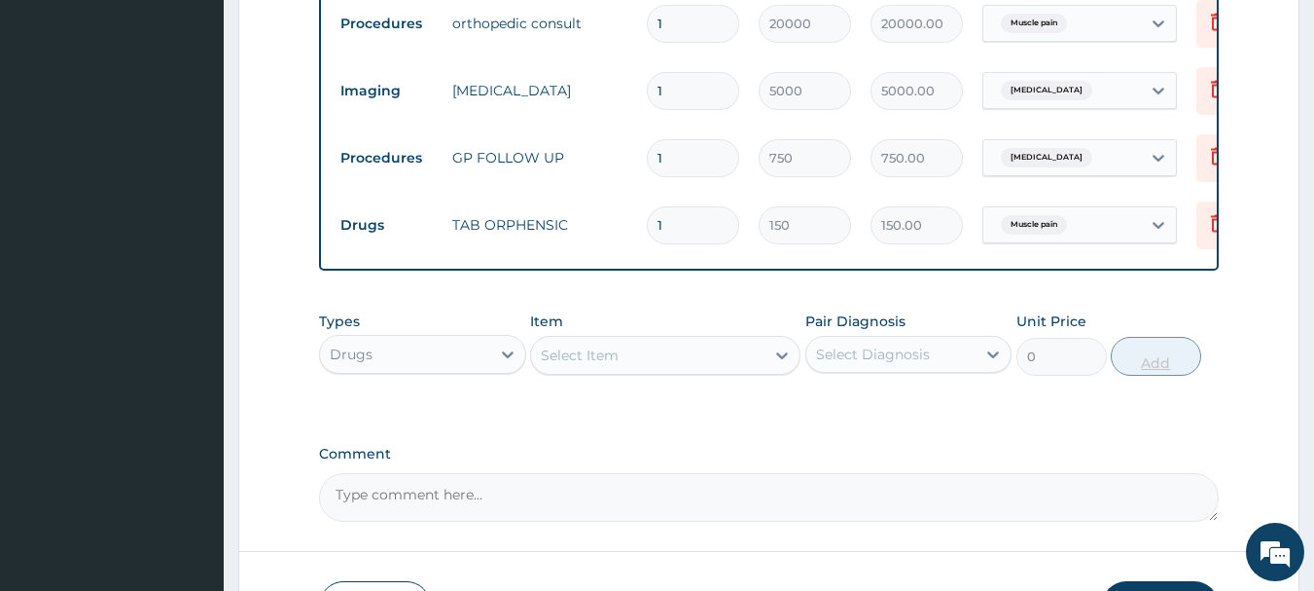
type input "10"
type input "1500.00"
type input "10"
click at [1029, 462] on label "Comment" at bounding box center [769, 454] width 901 height 17
click at [1029, 474] on textarea "Comment" at bounding box center [769, 497] width 901 height 49
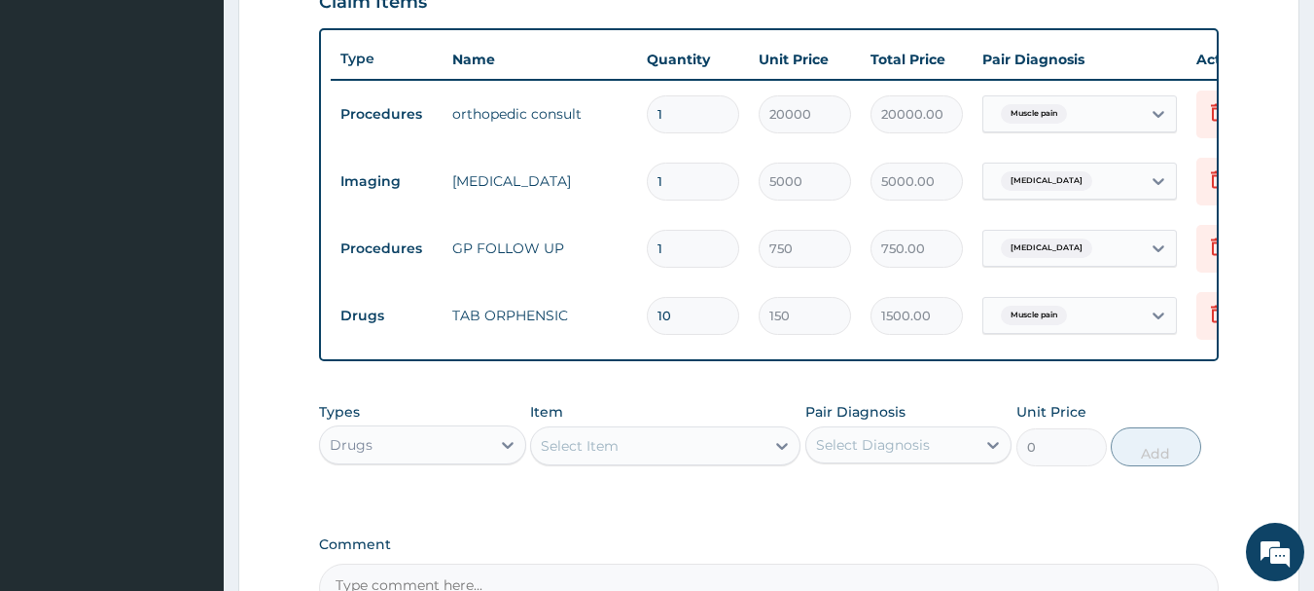
scroll to position [765, 0]
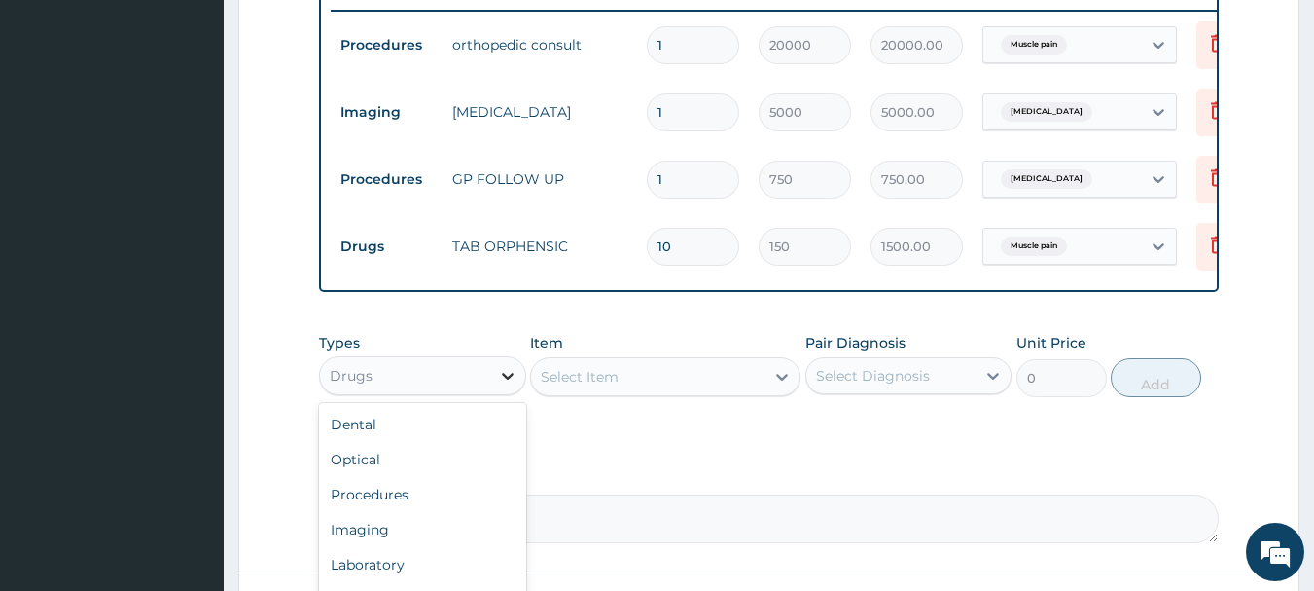
click at [495, 393] on div at bounding box center [507, 375] width 35 height 35
click at [470, 512] on div "Procedures" at bounding box center [422, 494] width 207 height 35
click at [910, 385] on div "Select Diagnosis" at bounding box center [873, 375] width 114 height 19
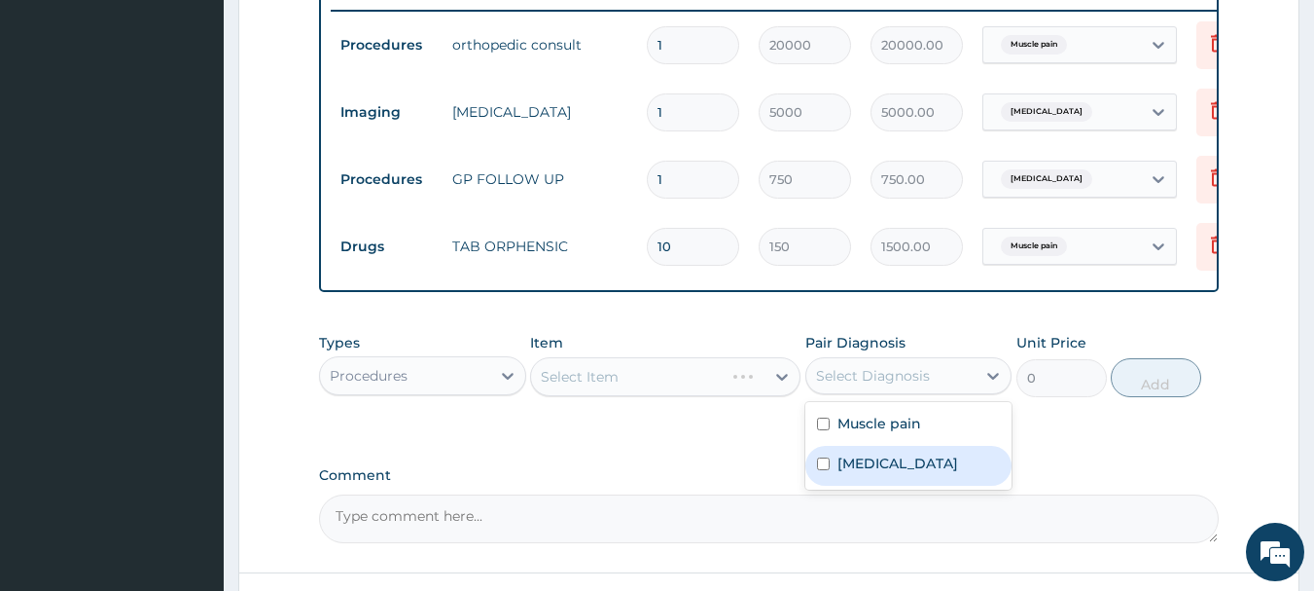
click at [833, 478] on div "Chest pain" at bounding box center [909, 466] width 207 height 40
checkbox input "true"
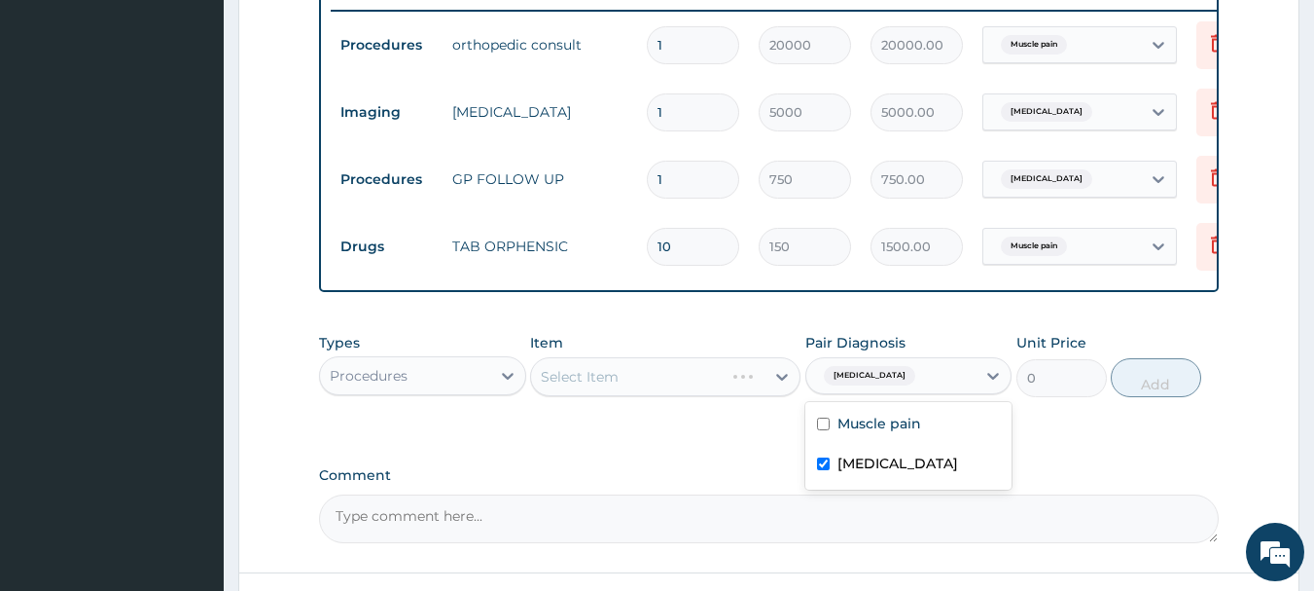
click at [625, 396] on div "Select Item" at bounding box center [665, 376] width 270 height 39
click at [625, 392] on div "Select Item" at bounding box center [648, 376] width 234 height 31
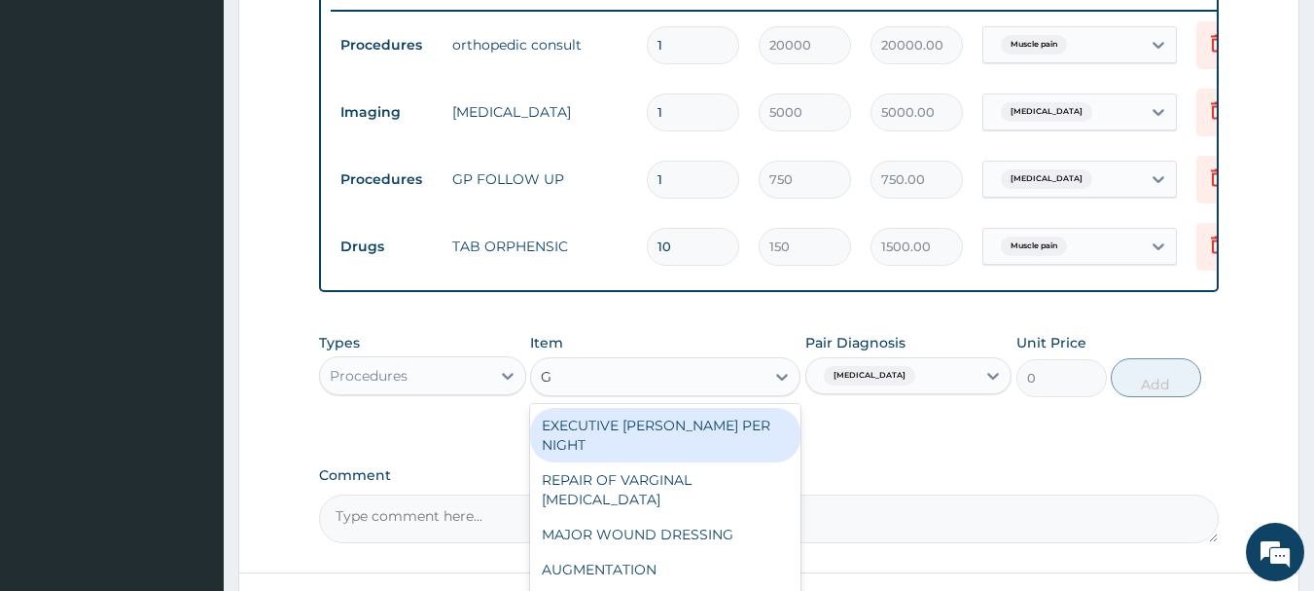
type input "GP"
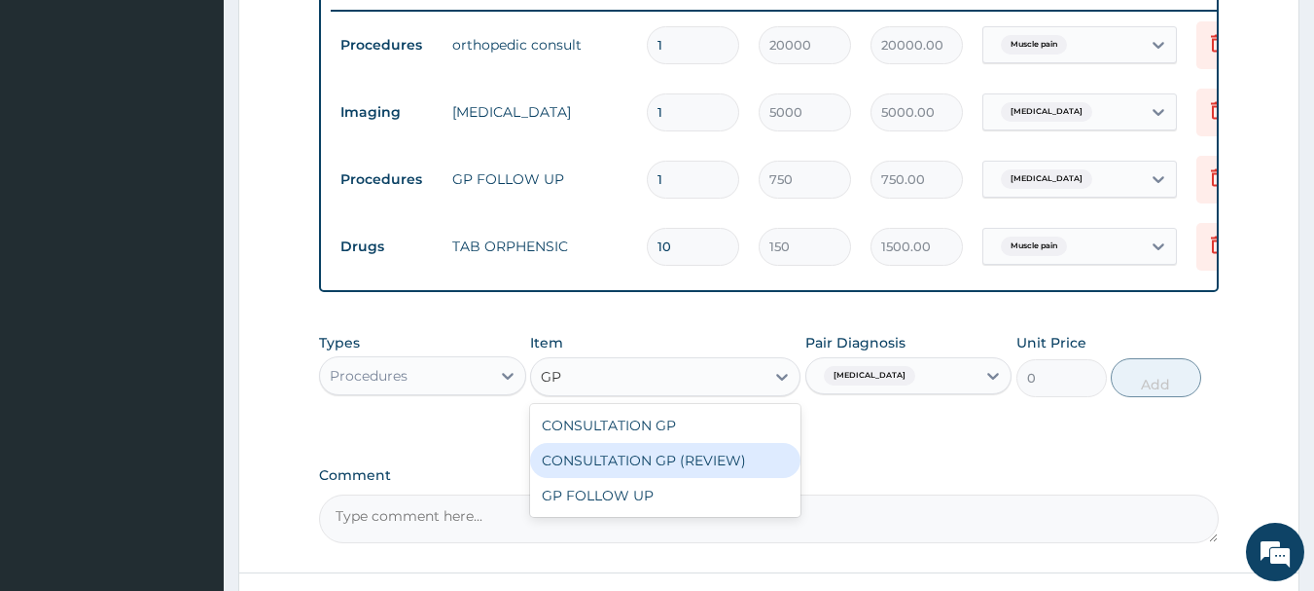
click at [596, 477] on div "CONSULTATION GP (REVIEW)" at bounding box center [665, 460] width 270 height 35
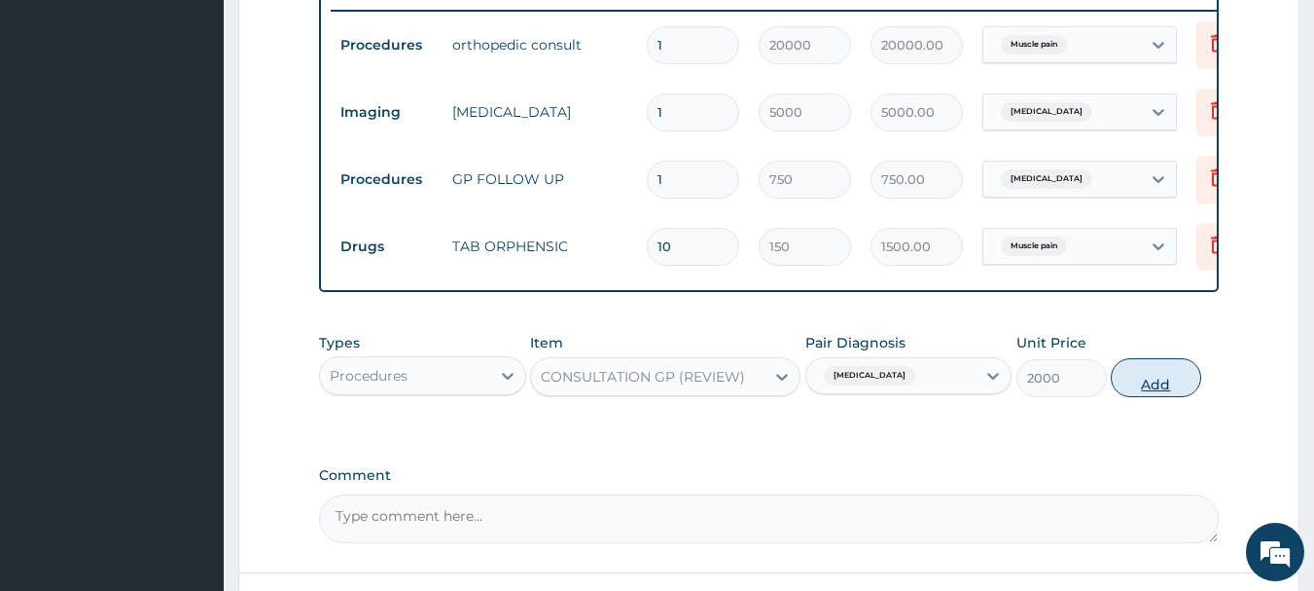
click at [1147, 397] on button "Add" at bounding box center [1156, 377] width 90 height 39
type input "0"
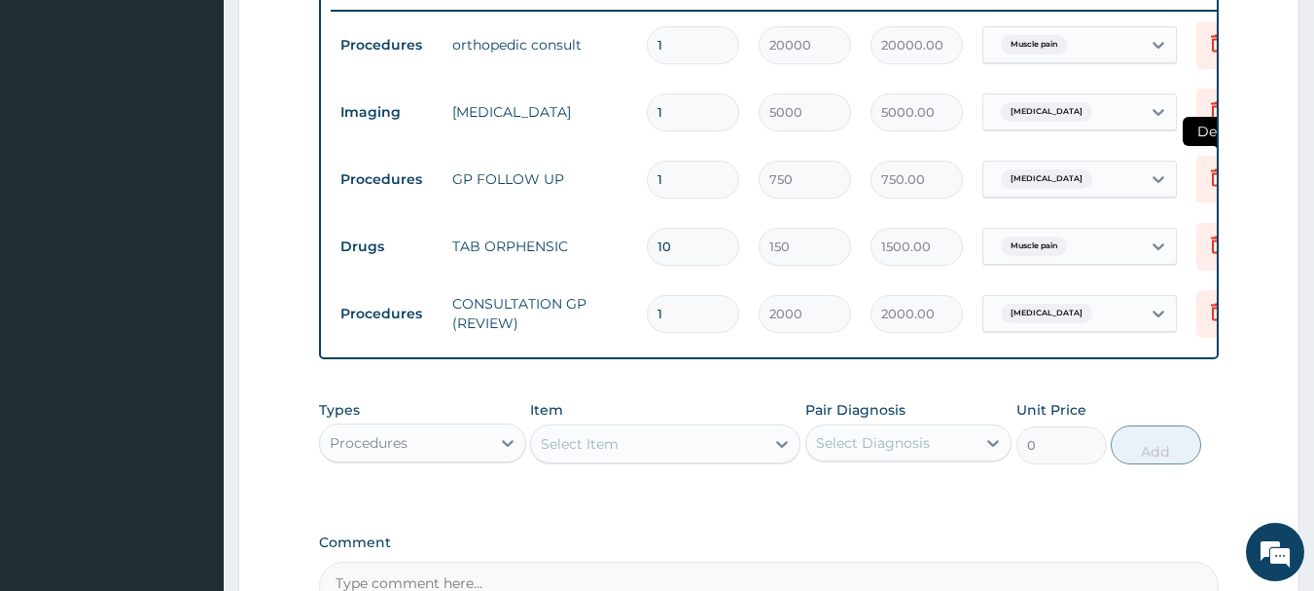
click at [1206, 177] on icon at bounding box center [1217, 176] width 23 height 23
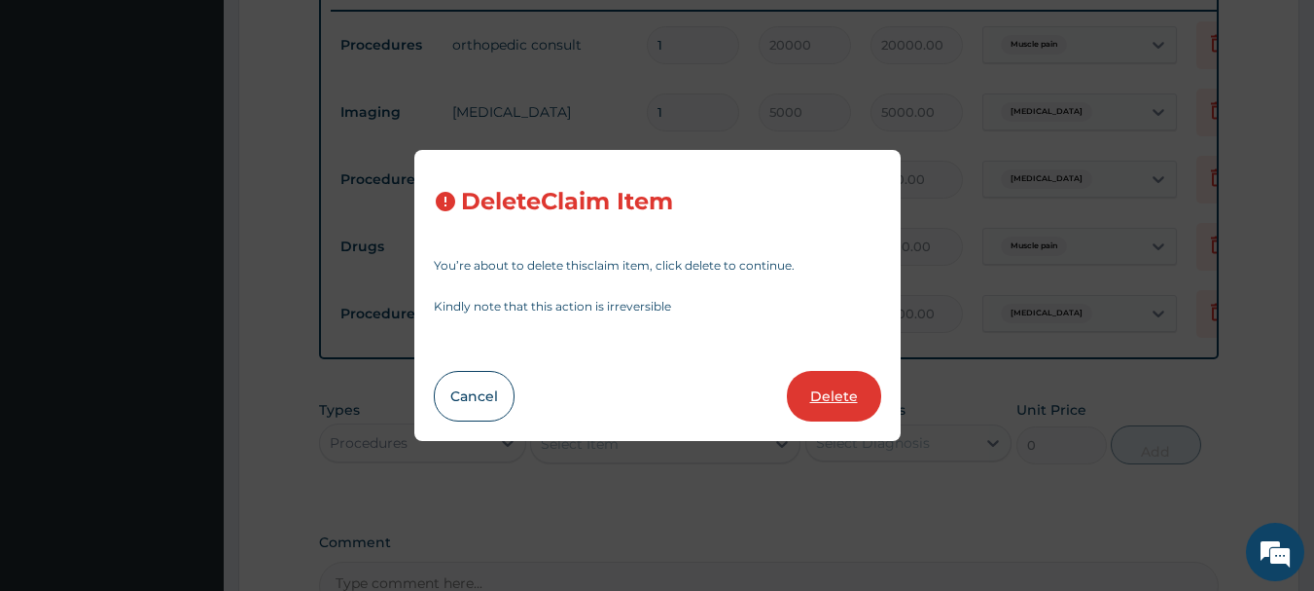
click at [820, 404] on button "Delete" at bounding box center [834, 396] width 94 height 51
type input "10"
type input "150"
type input "1500.00"
type input "1"
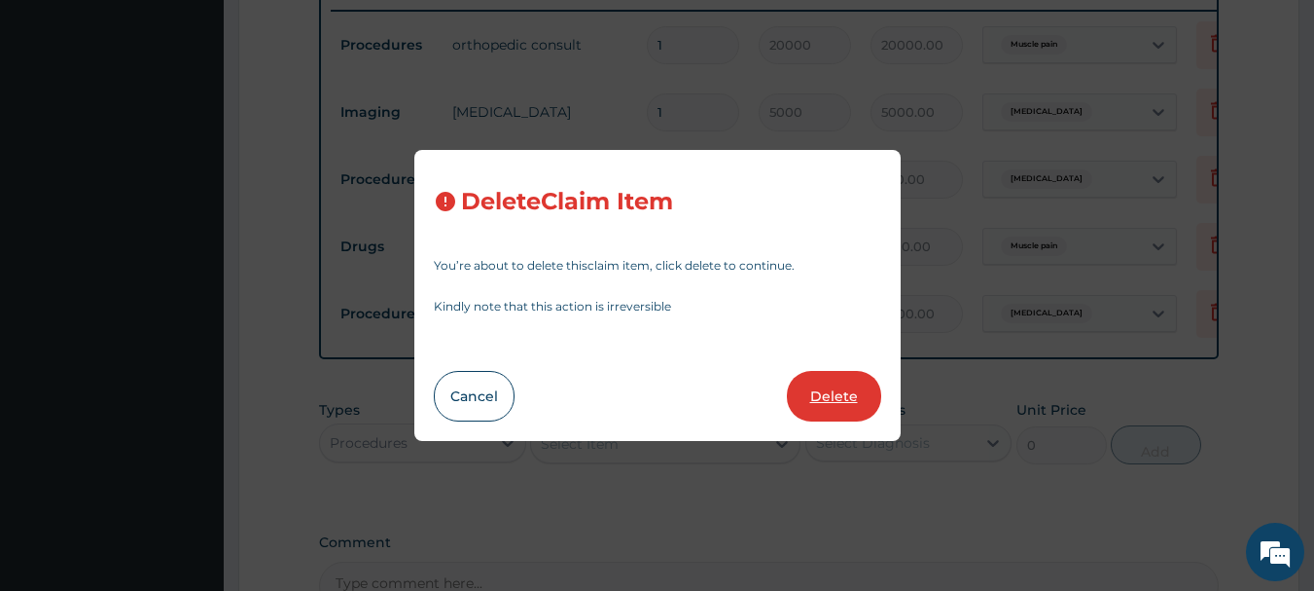
type input "2000"
type input "2000.00"
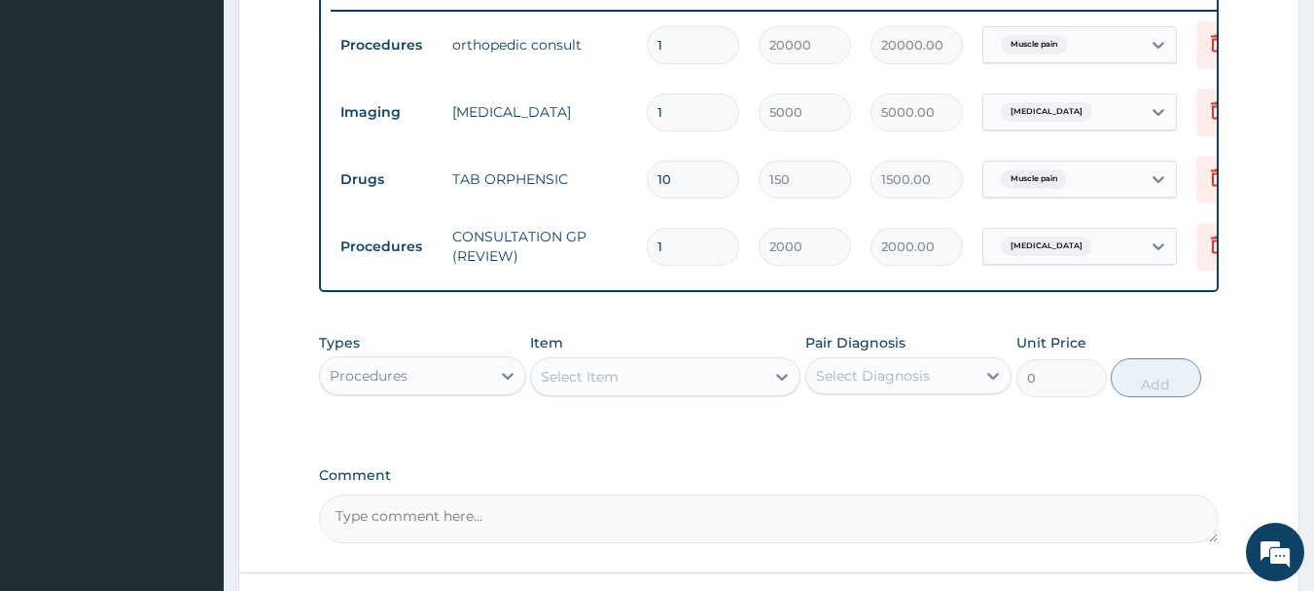
scroll to position [936, 0]
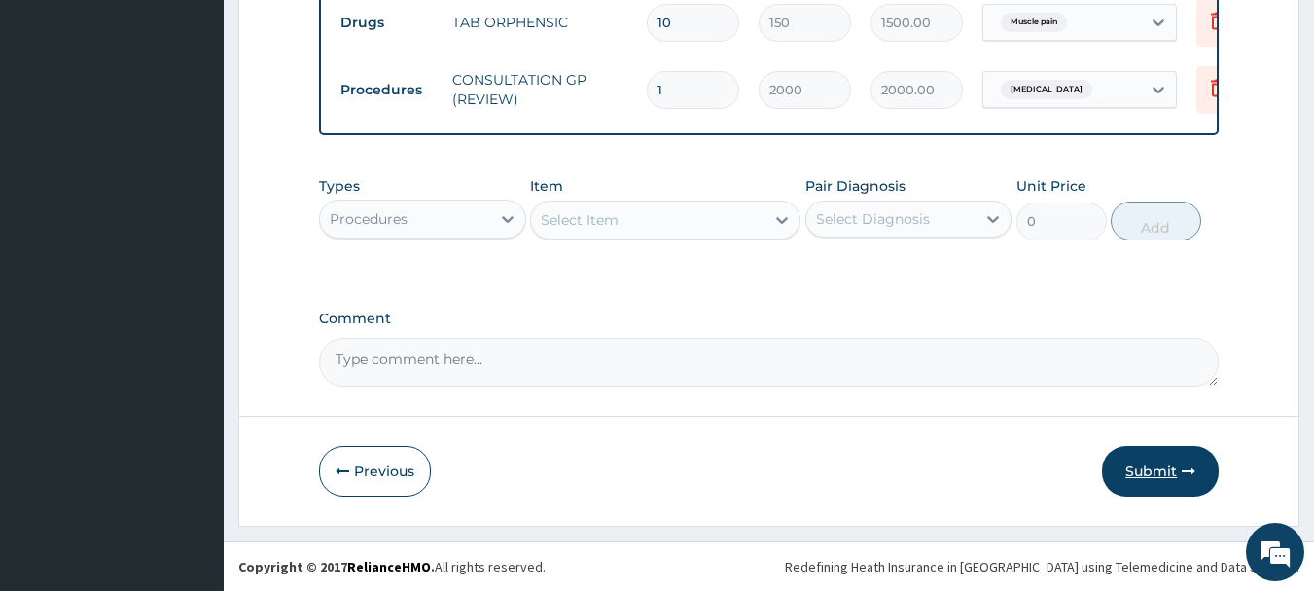
click at [1128, 470] on button "Submit" at bounding box center [1160, 471] width 117 height 51
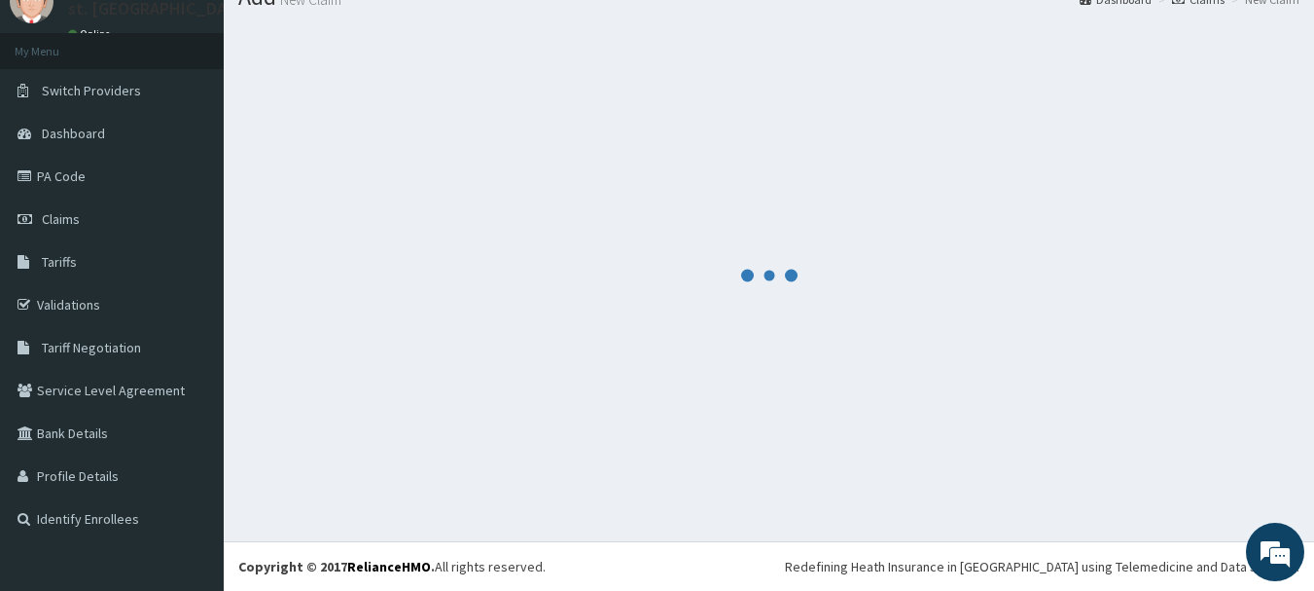
scroll to position [79, 0]
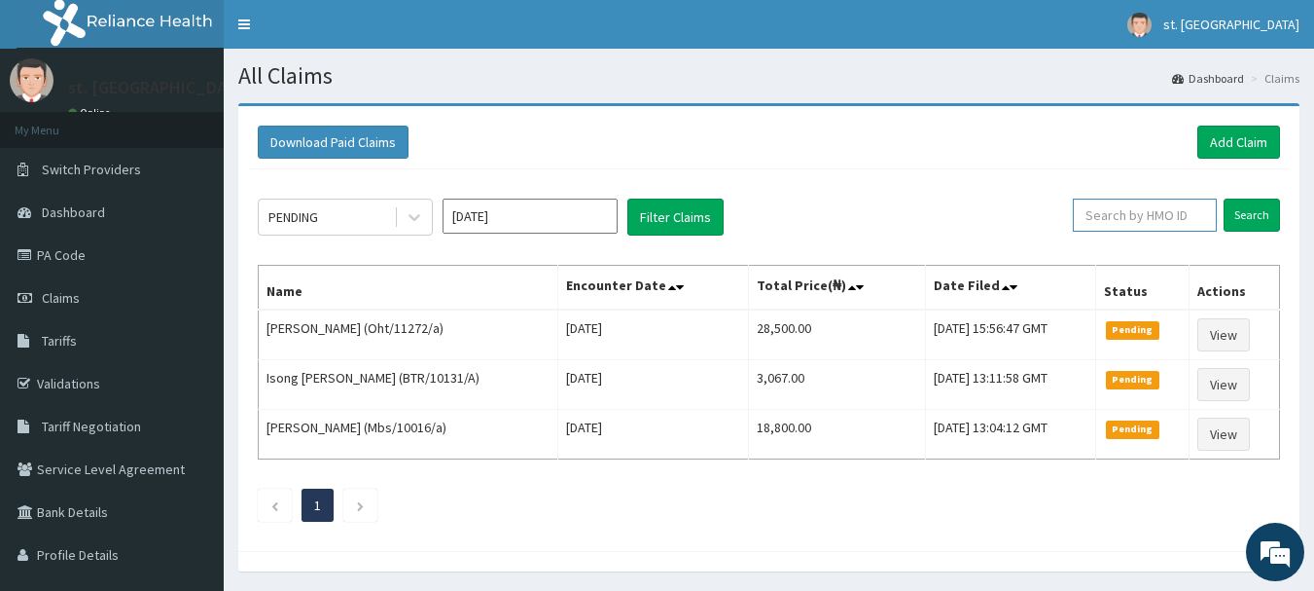
click at [1111, 221] on input "text" at bounding box center [1145, 214] width 144 height 33
paste input "Oht/11272/a"
type input "Oht/11272/a"
click at [1255, 219] on input "Search" at bounding box center [1252, 214] width 56 height 33
